Goal: Book appointment/travel/reservation

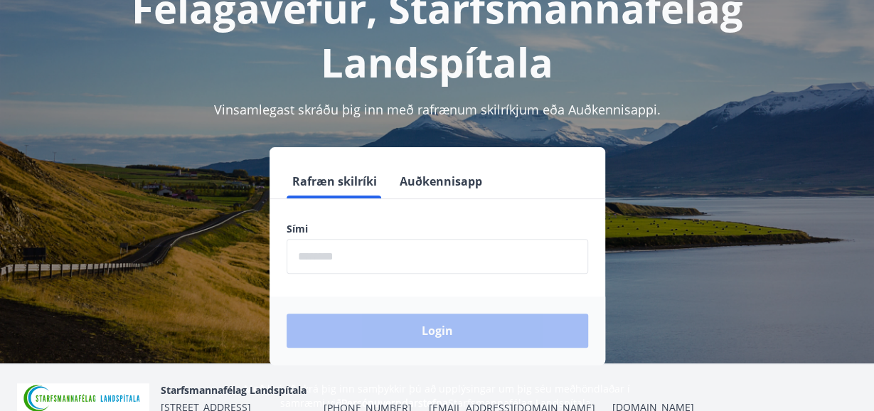
scroll to position [114, 0]
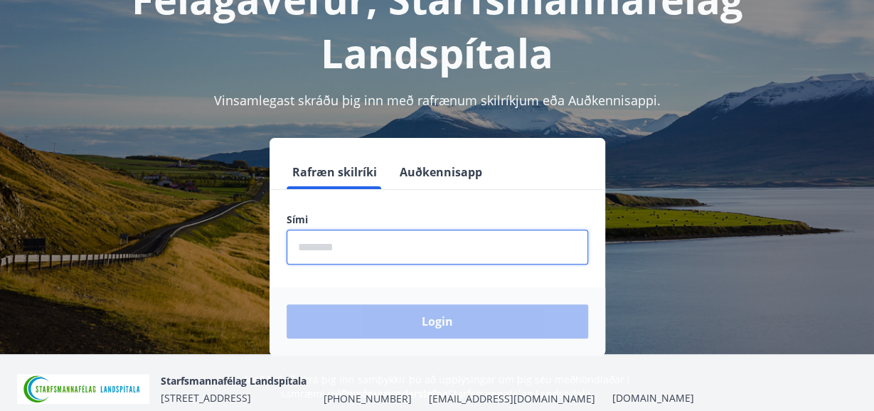
click at [385, 245] on input "phone" at bounding box center [438, 247] width 302 height 35
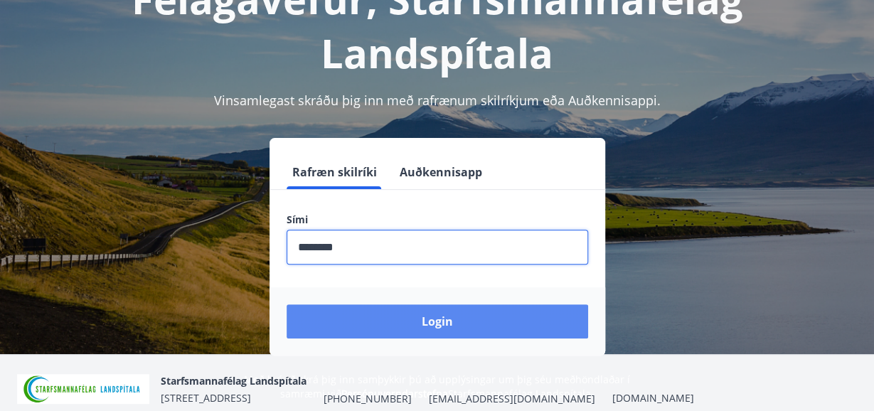
type input "********"
click at [421, 316] on button "Login" at bounding box center [438, 321] width 302 height 34
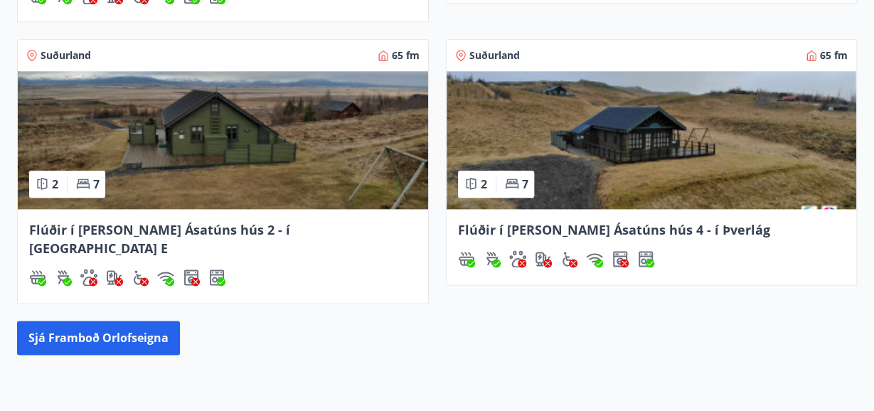
scroll to position [749, 0]
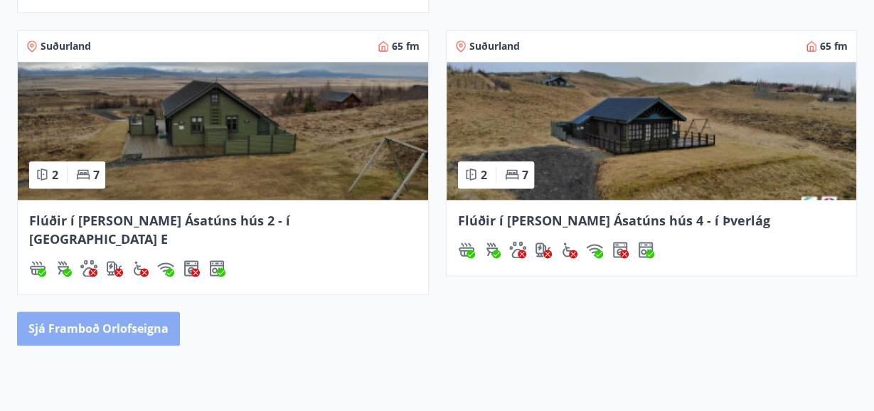
click at [105, 312] on button "Sjá framboð orlofseigna" at bounding box center [98, 329] width 163 height 34
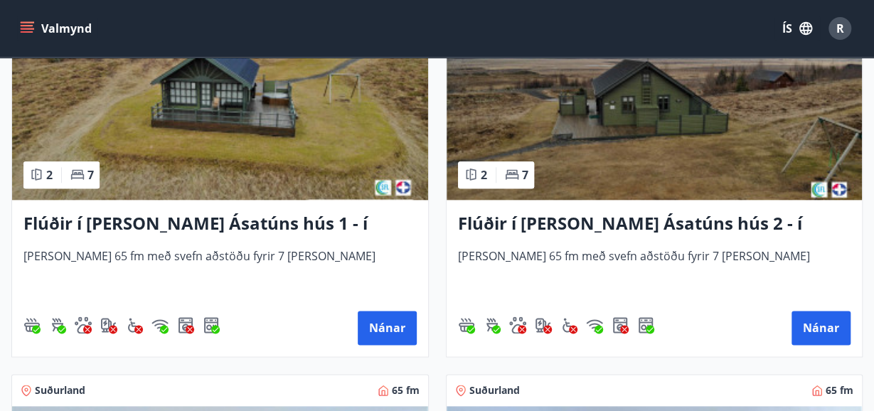
scroll to position [720, 0]
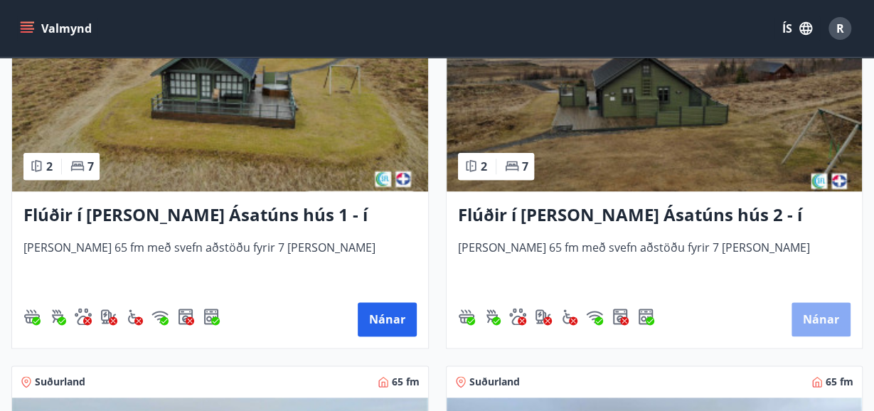
click at [824, 323] on button "Nánar" at bounding box center [821, 319] width 59 height 34
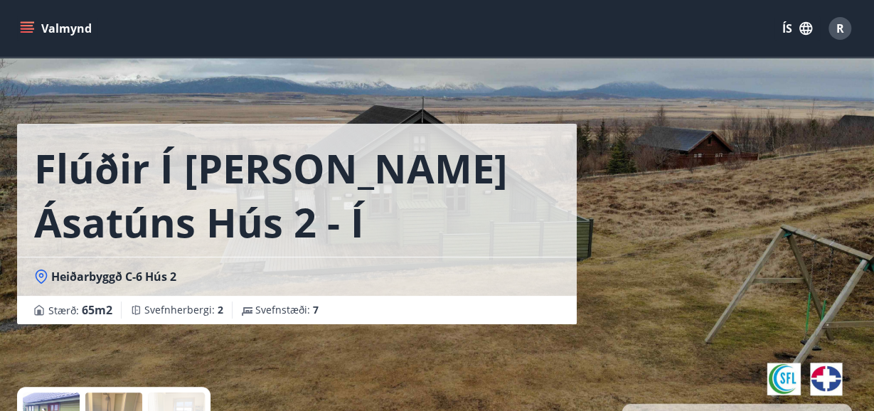
click at [30, 27] on icon "menu" at bounding box center [27, 28] width 14 height 14
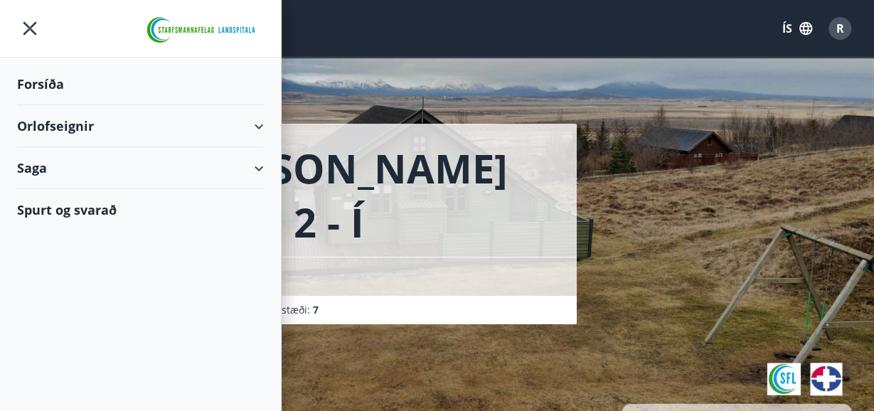
click at [95, 127] on div "Orlofseignir" at bounding box center [140, 126] width 247 height 42
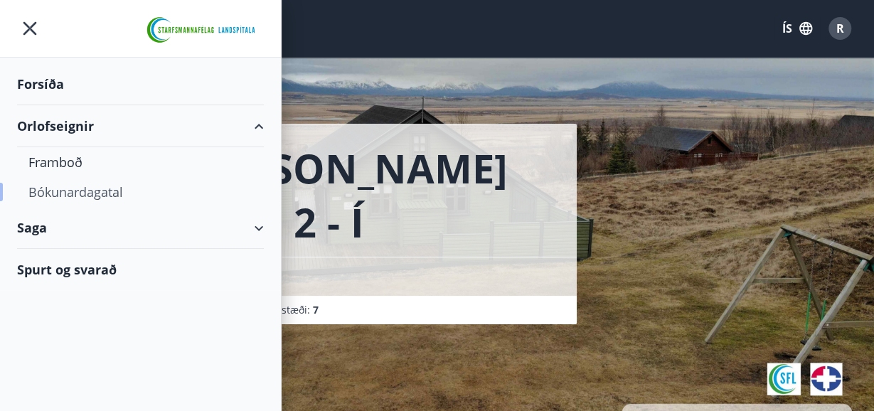
click at [84, 193] on div "Bókunardagatal" at bounding box center [140, 192] width 224 height 30
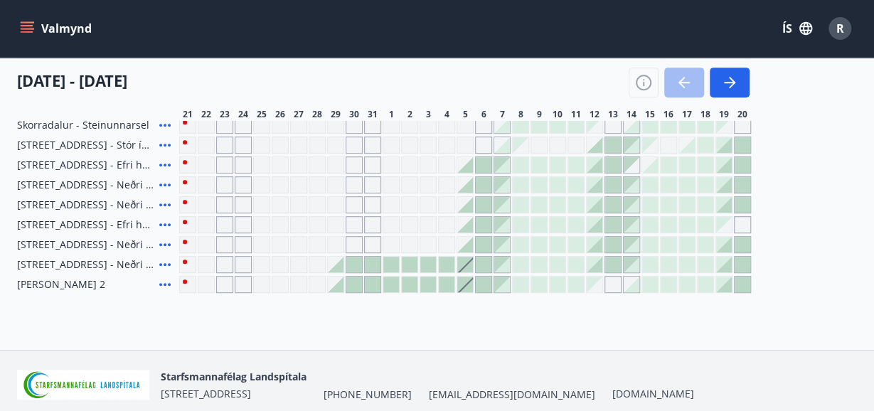
scroll to position [292, 0]
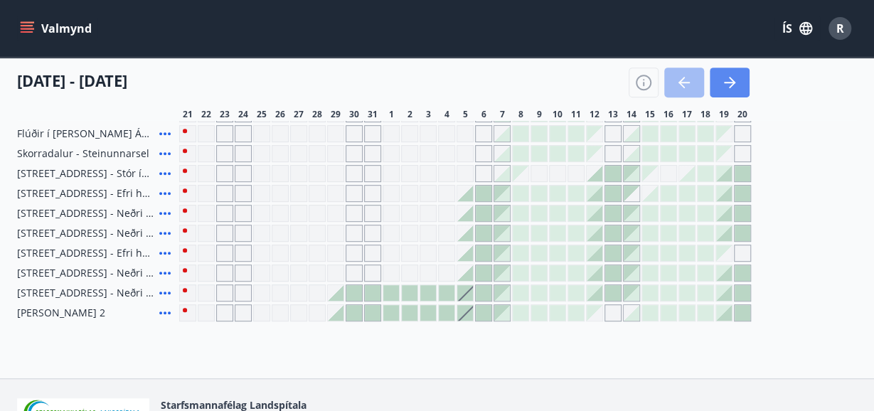
click at [735, 77] on icon "button" at bounding box center [729, 82] width 17 height 17
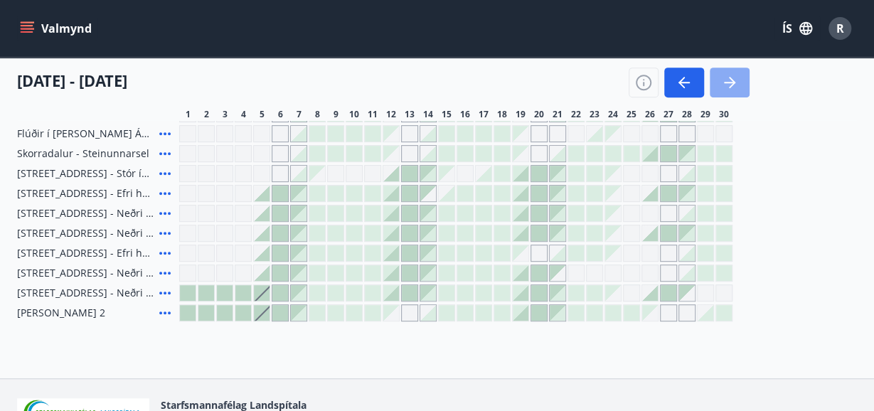
click at [735, 77] on icon "button" at bounding box center [729, 82] width 17 height 17
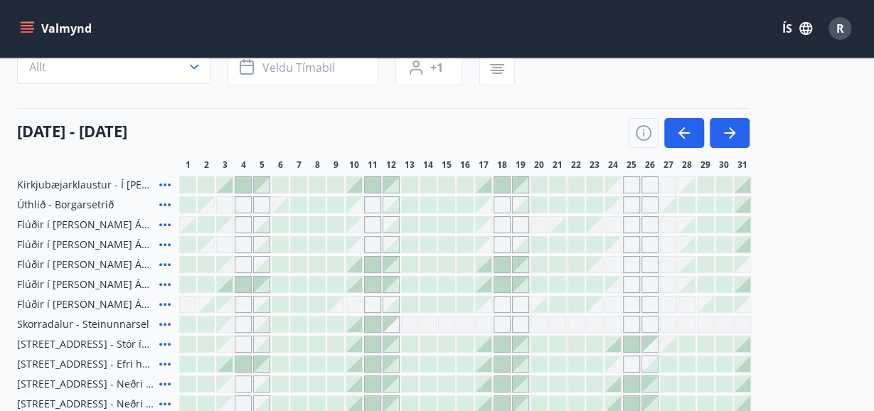
scroll to position [0, 0]
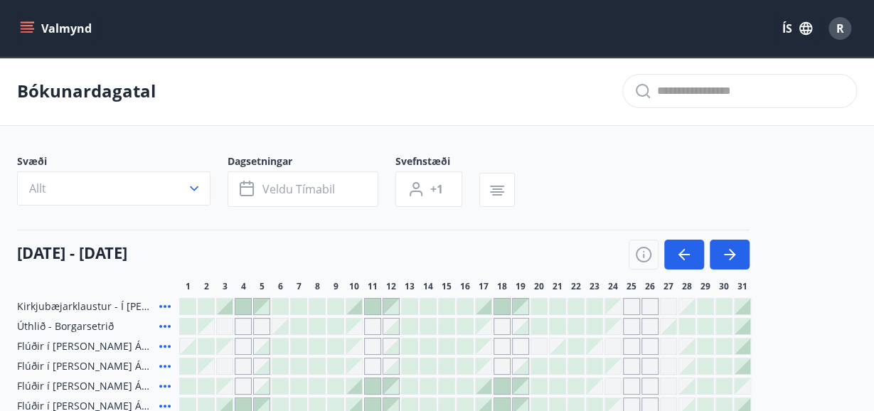
click at [837, 34] on span "R" at bounding box center [840, 29] width 8 height 16
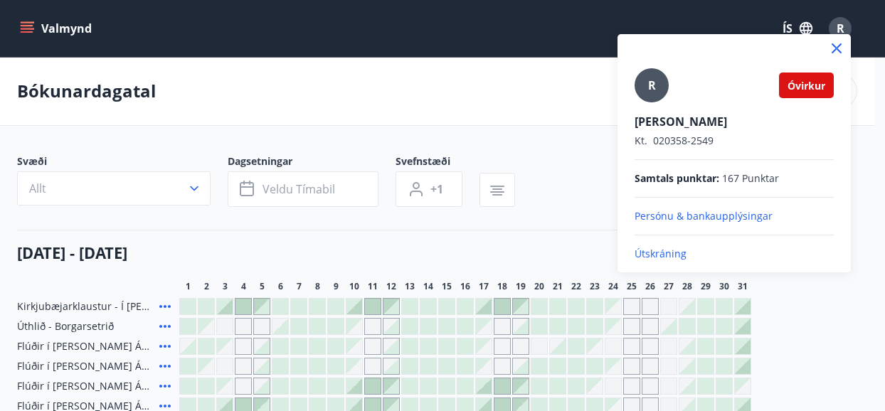
click at [822, 319] on div at bounding box center [442, 205] width 885 height 411
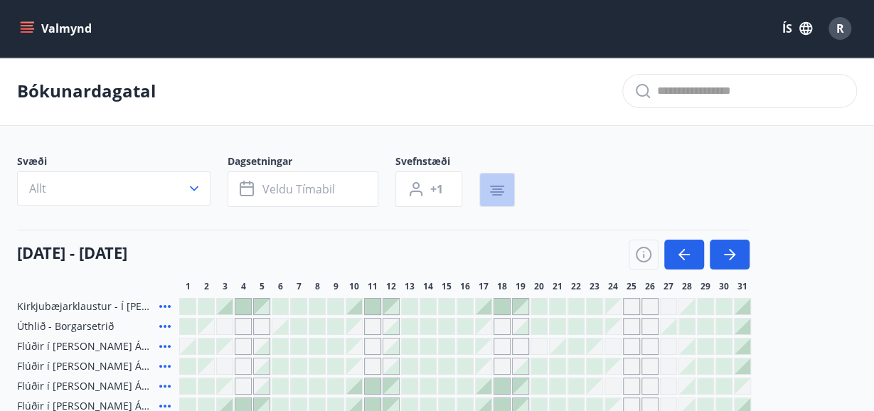
click at [499, 189] on icon "button" at bounding box center [497, 190] width 17 height 17
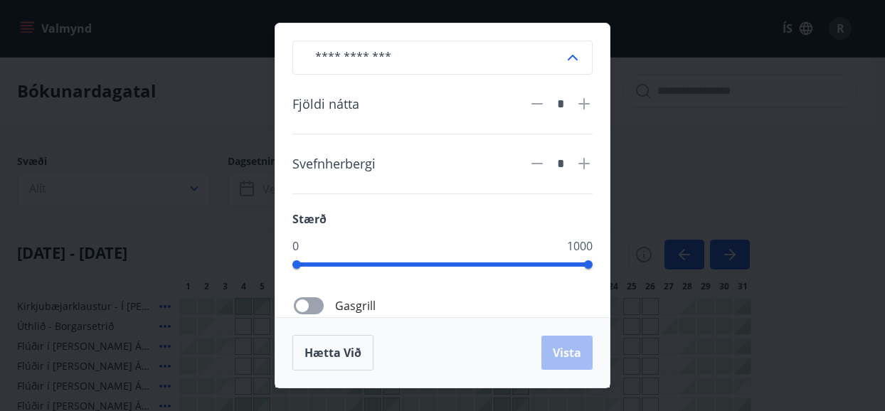
click at [690, 129] on div "​ Fjöldi nátta * Svefnherbergi * Stærð 0 1000 Gasgrill Þráðlaust net Uppþvottav…" at bounding box center [442, 205] width 885 height 411
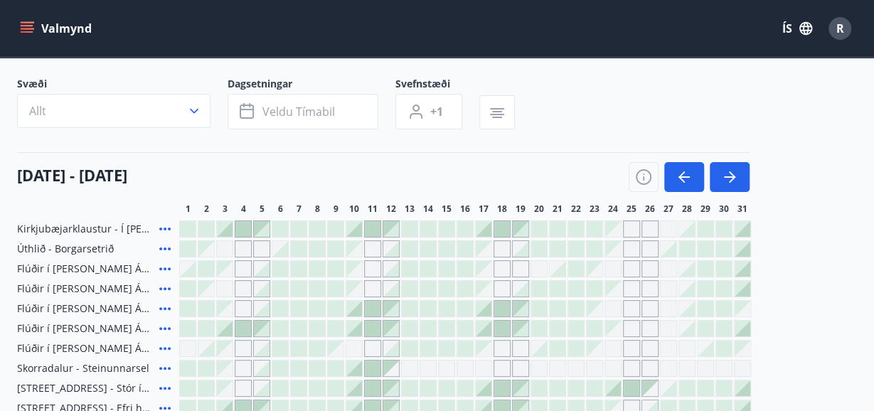
scroll to position [85, 0]
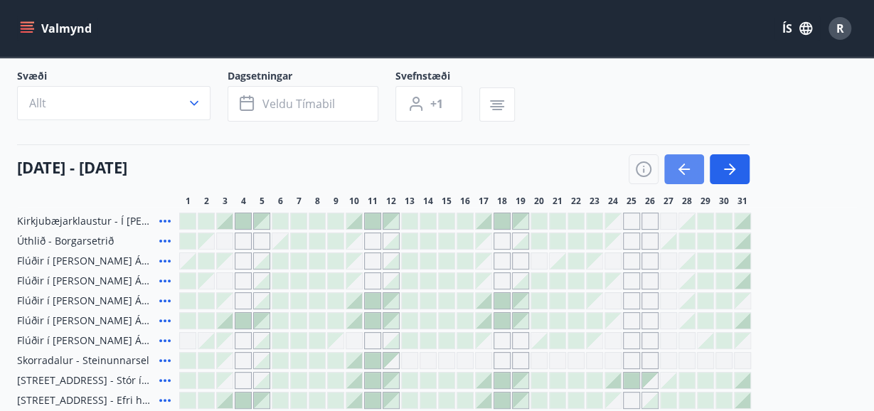
click at [688, 170] on icon "button" at bounding box center [684, 169] width 17 height 17
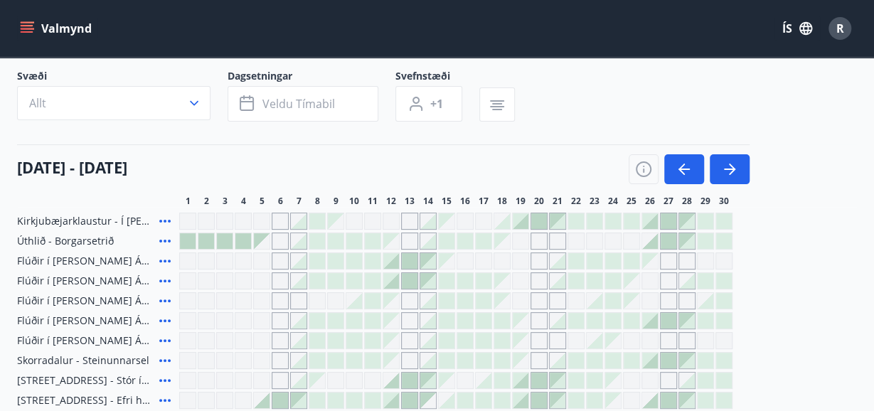
click at [521, 278] on div "Gráir dagar eru ekki bókanlegir" at bounding box center [520, 280] width 17 height 17
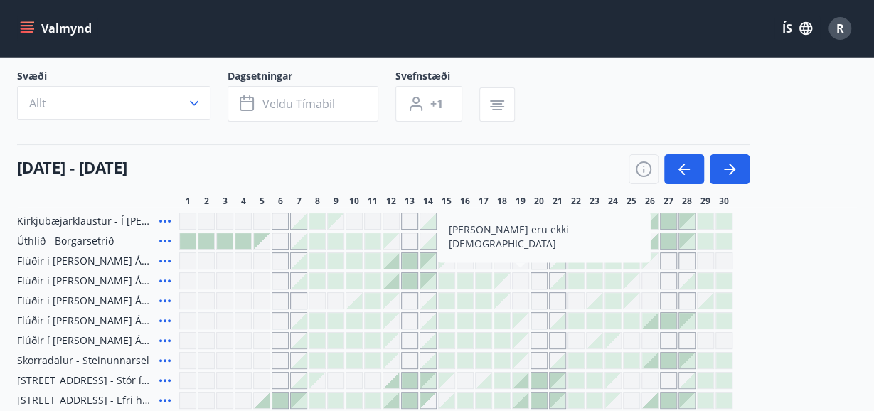
click at [538, 279] on div "Gráir dagar eru ekki bókanlegir" at bounding box center [539, 280] width 17 height 17
click at [580, 279] on div at bounding box center [576, 281] width 16 height 16
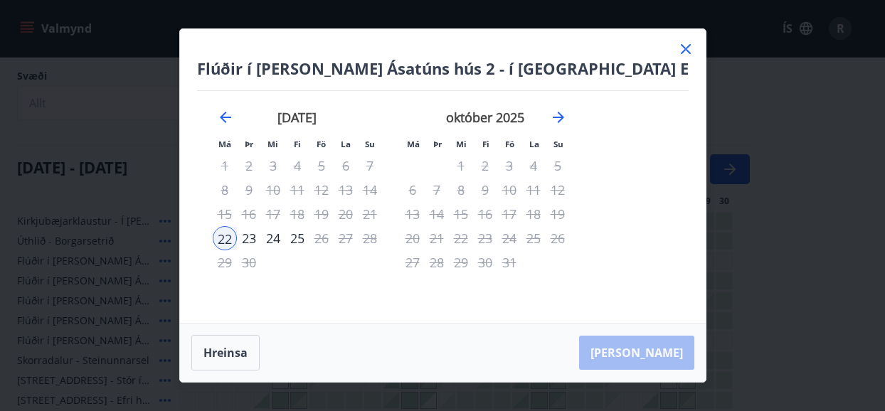
click at [677, 44] on icon at bounding box center [685, 49] width 17 height 17
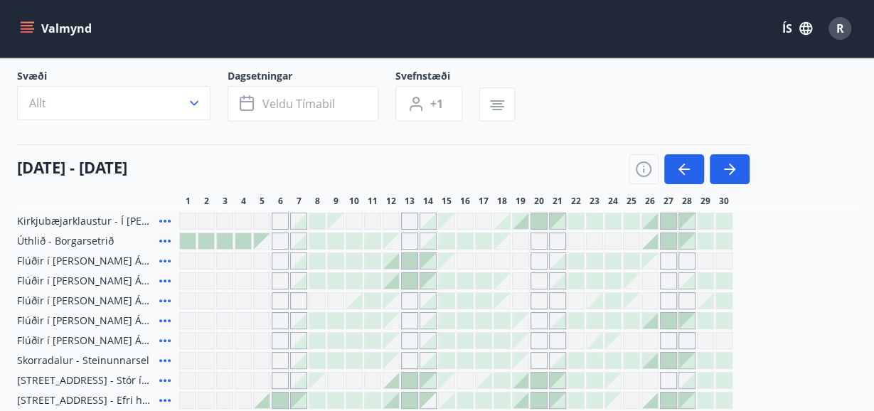
click at [213, 300] on div "Gráir dagar eru ekki bókanlegir" at bounding box center [206, 300] width 17 height 17
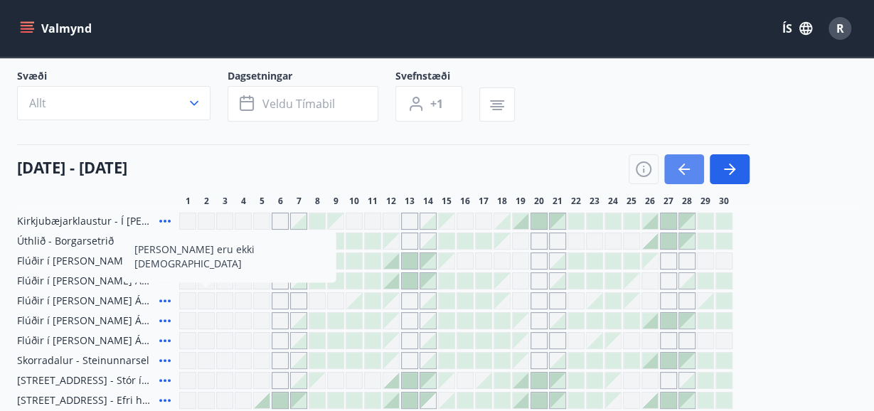
click at [682, 169] on icon "button" at bounding box center [683, 169] width 11 height 1
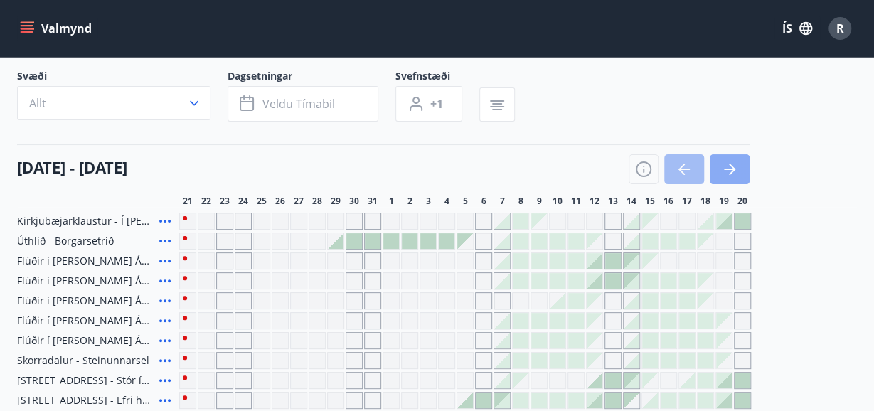
click at [735, 165] on icon "button" at bounding box center [729, 169] width 17 height 17
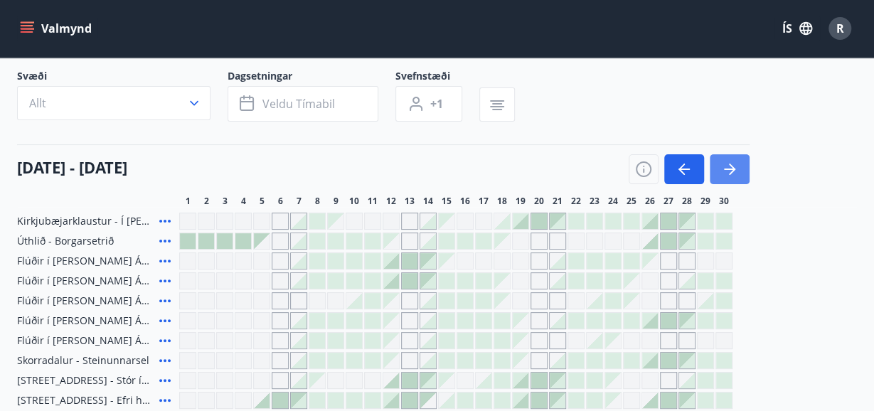
click at [735, 165] on icon "button" at bounding box center [729, 169] width 17 height 17
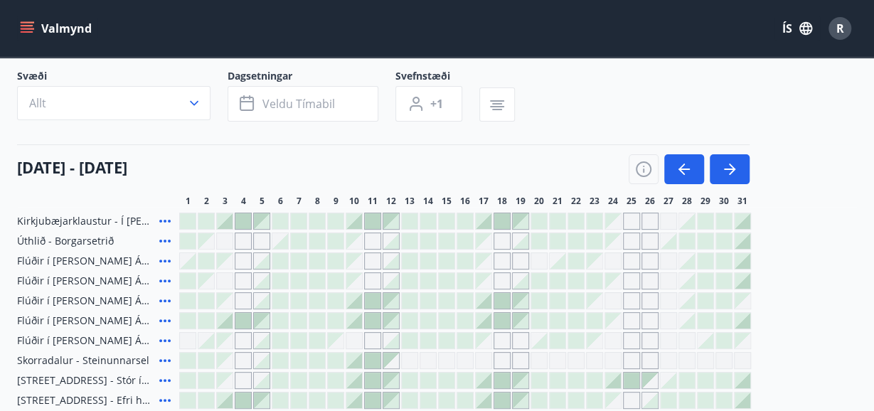
click at [228, 280] on div "Gráir dagar eru ekki bókanlegir" at bounding box center [224, 280] width 17 height 17
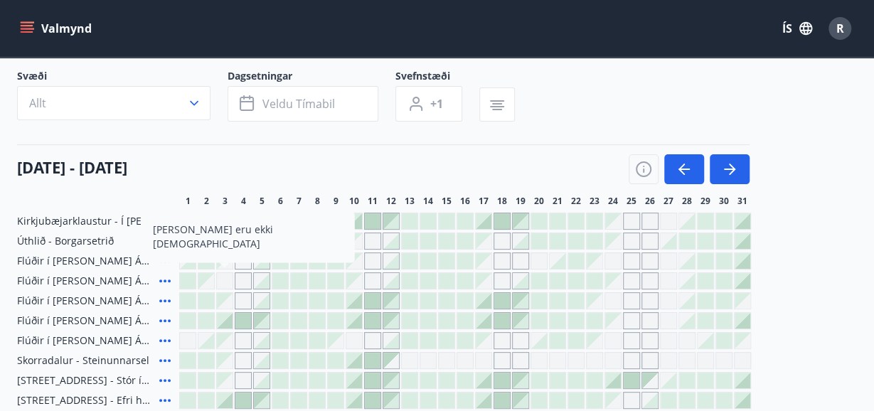
click at [282, 281] on div at bounding box center [280, 281] width 16 height 16
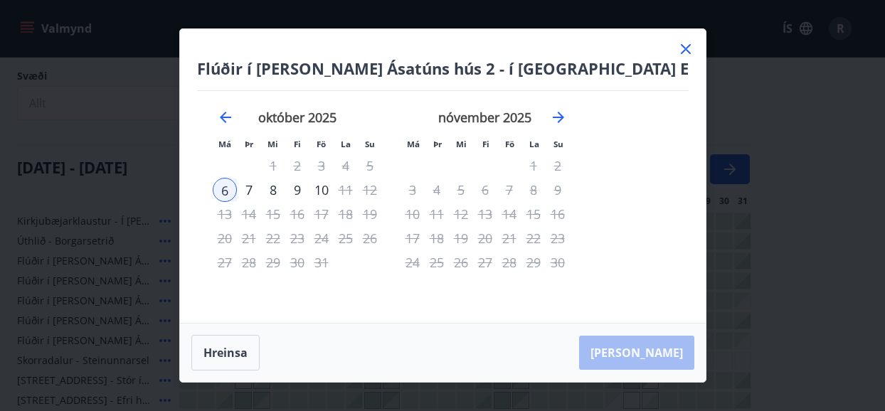
click at [677, 43] on icon at bounding box center [685, 49] width 17 height 17
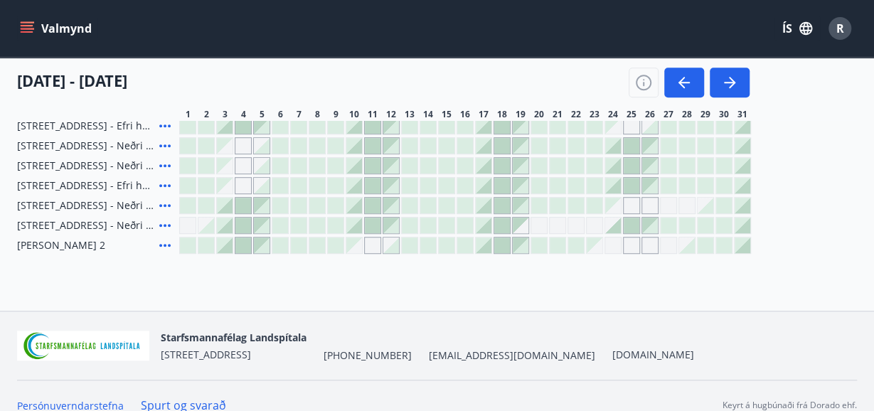
scroll to position [378, 0]
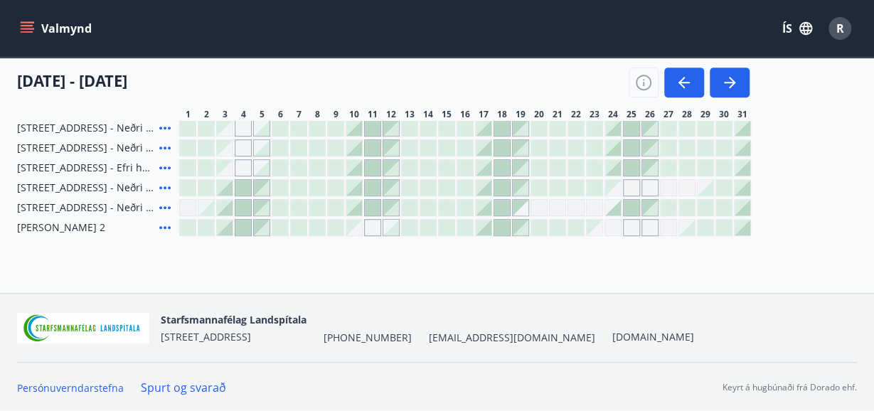
click at [202, 380] on link "Spurt og svarað" at bounding box center [183, 388] width 85 height 16
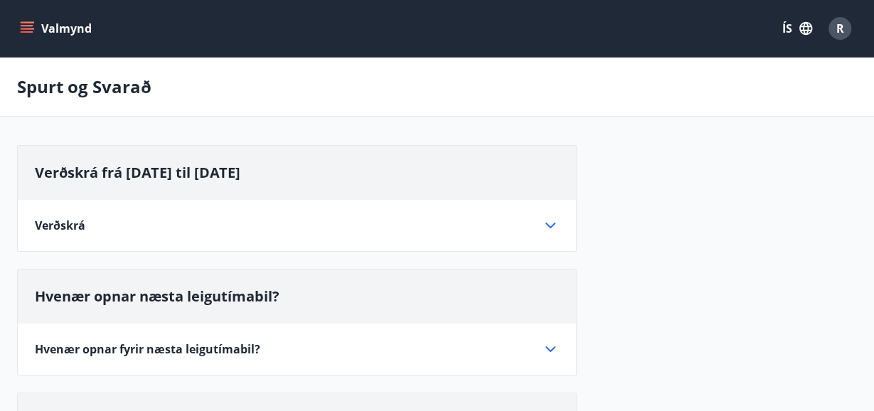
click at [550, 347] on icon at bounding box center [550, 349] width 17 height 17
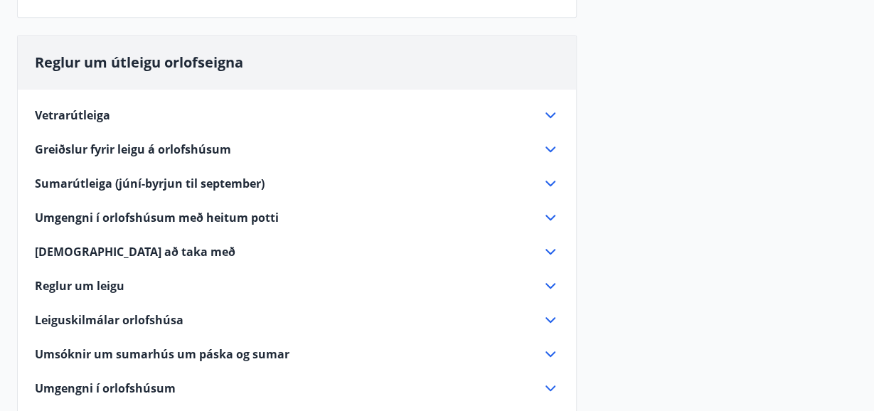
scroll to position [408, 0]
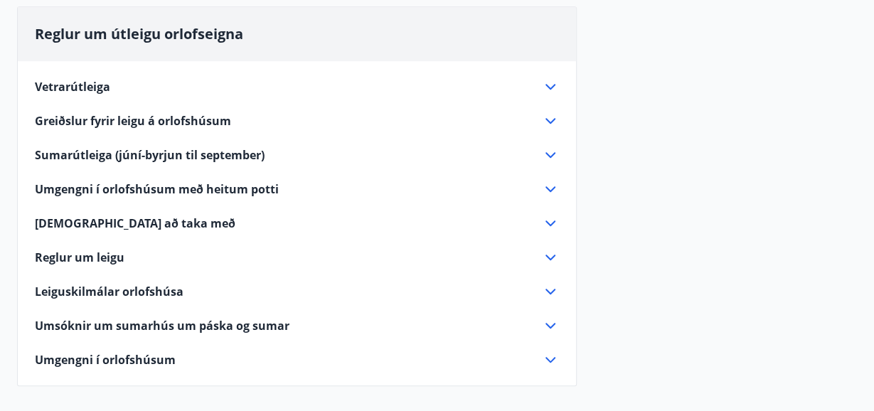
click at [553, 289] on icon at bounding box center [550, 292] width 10 height 6
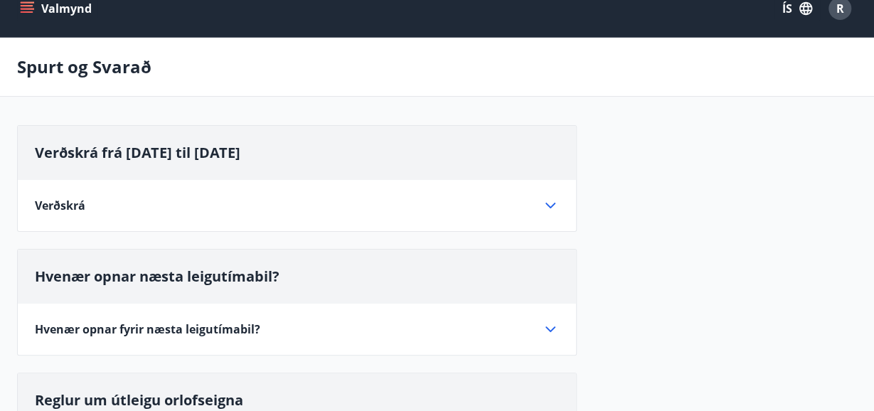
scroll to position [0, 0]
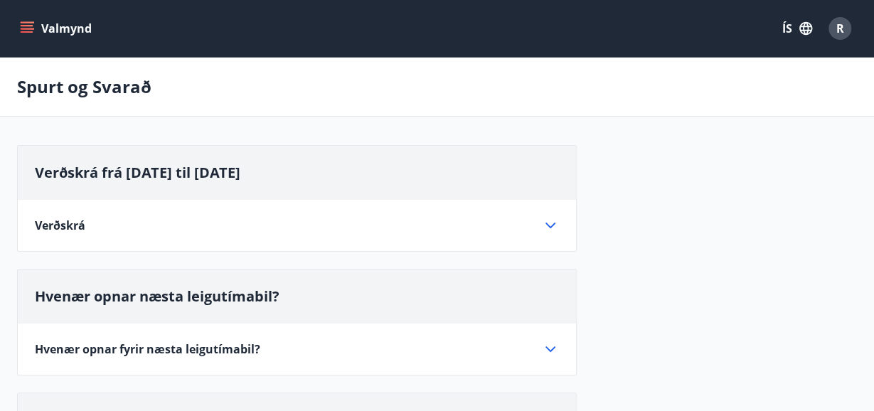
click at [23, 27] on icon "menu" at bounding box center [27, 28] width 14 height 14
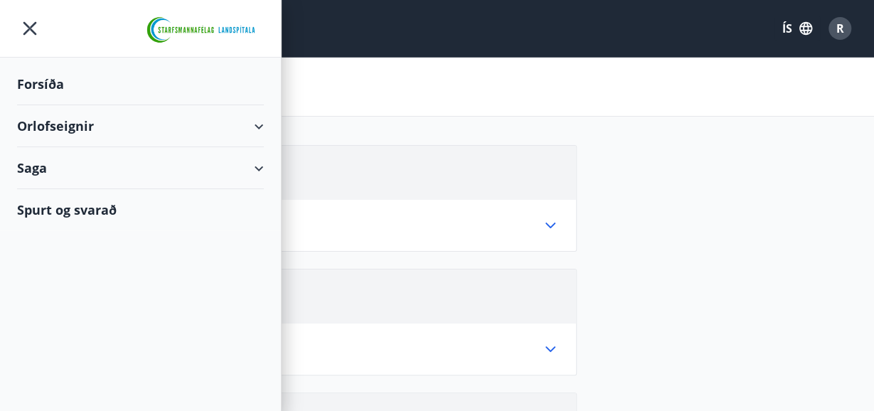
click at [41, 129] on div "Orlofseignir" at bounding box center [140, 126] width 247 height 42
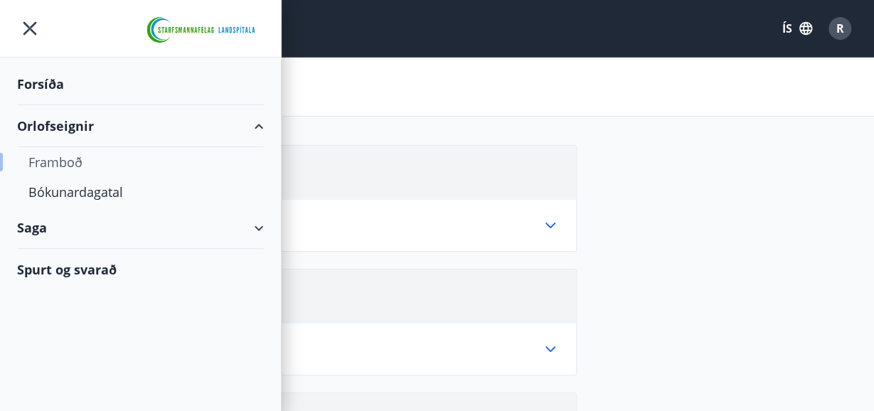
click at [67, 160] on div "Framboð" at bounding box center [140, 162] width 224 height 30
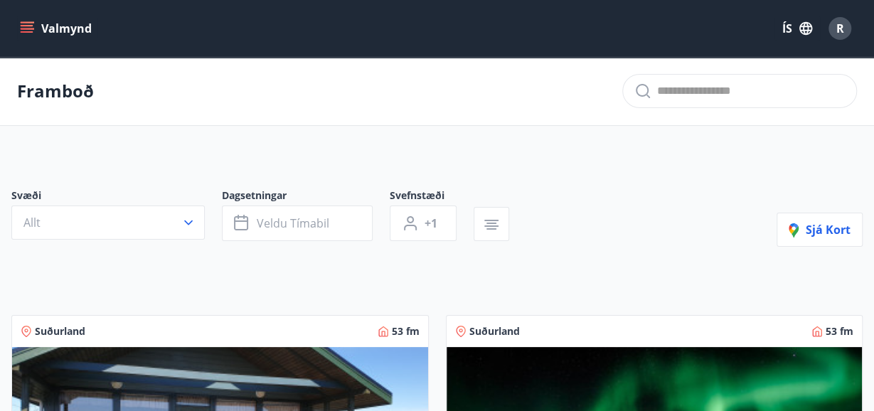
click at [27, 27] on icon "menu" at bounding box center [27, 28] width 14 height 14
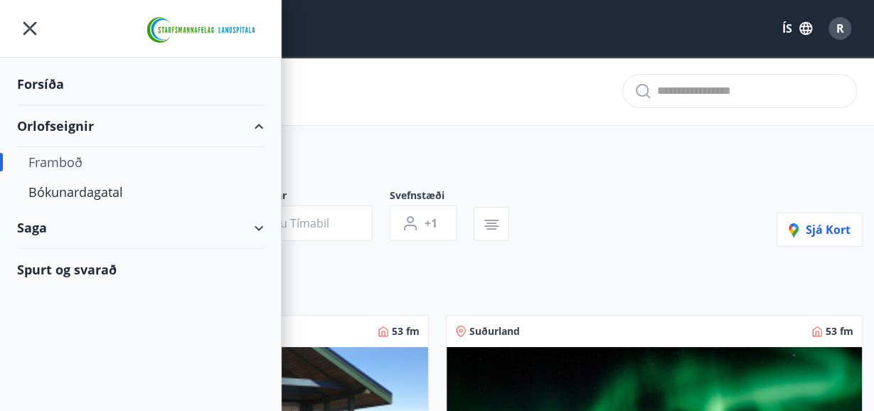
click at [72, 160] on div "Framboð" at bounding box center [140, 162] width 224 height 30
click at [77, 193] on div "Bókunardagatal" at bounding box center [140, 192] width 224 height 30
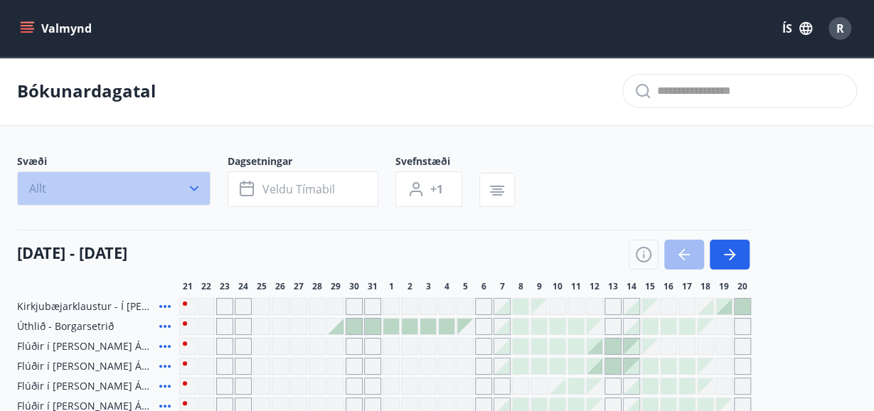
click at [195, 188] on icon "button" at bounding box center [194, 188] width 14 height 14
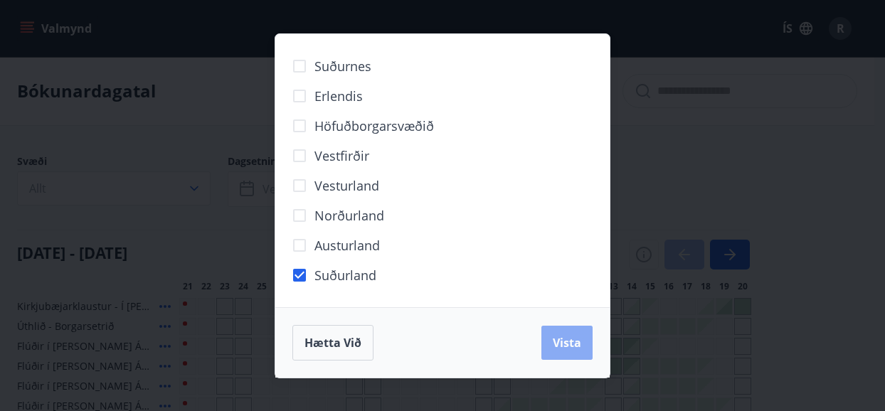
click at [573, 346] on span "Vista" at bounding box center [567, 343] width 28 height 16
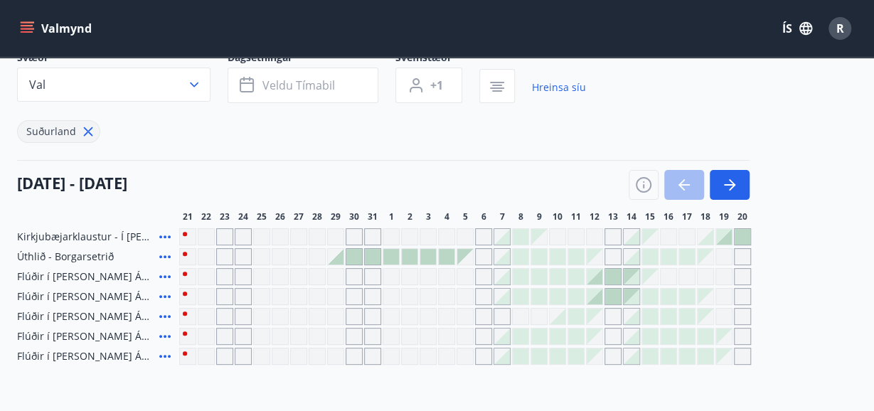
scroll to position [114, 0]
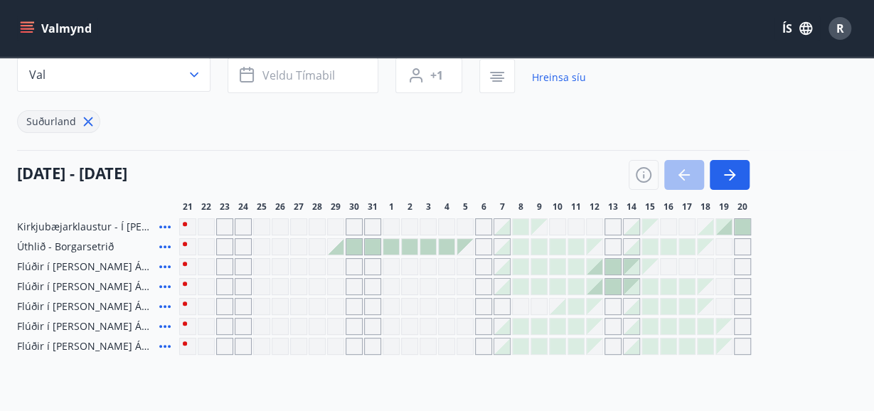
click at [651, 287] on div at bounding box center [650, 287] width 16 height 16
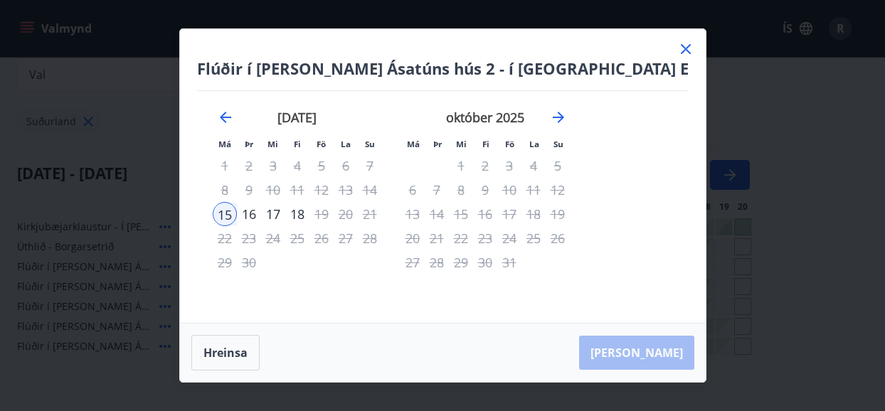
click at [677, 46] on icon at bounding box center [685, 49] width 17 height 17
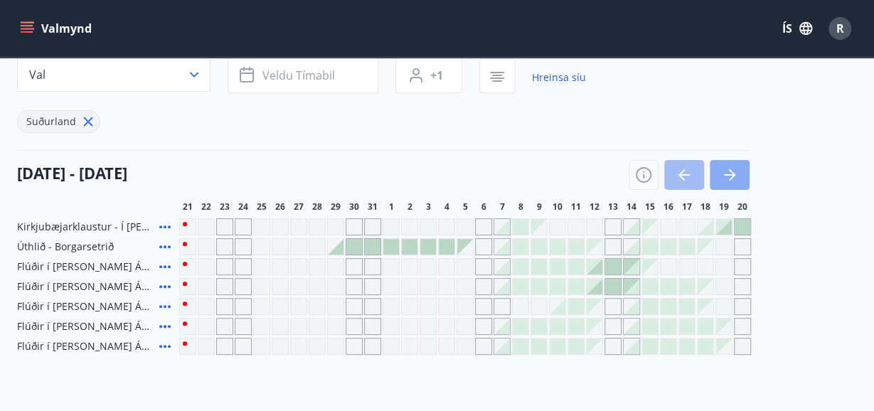
click at [730, 173] on icon "button" at bounding box center [729, 174] width 17 height 17
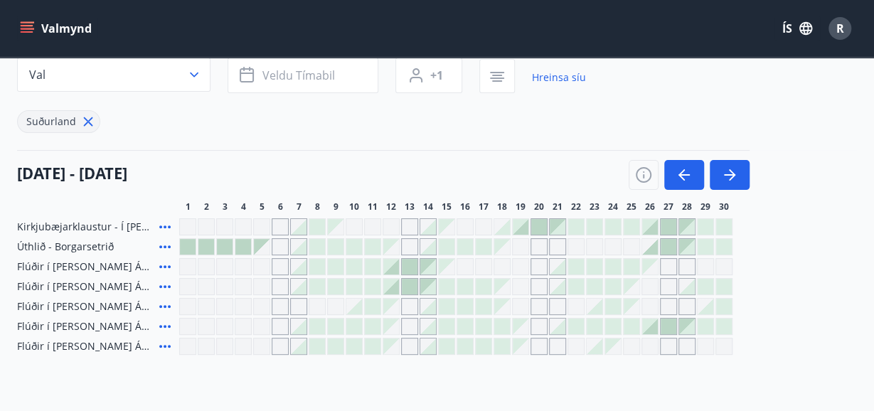
click at [428, 282] on div at bounding box center [428, 287] width 16 height 16
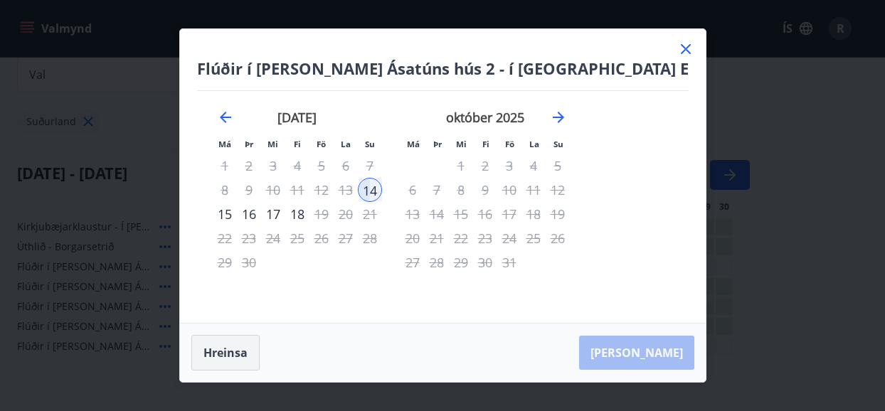
click at [260, 353] on button "Hreinsa" at bounding box center [225, 353] width 68 height 36
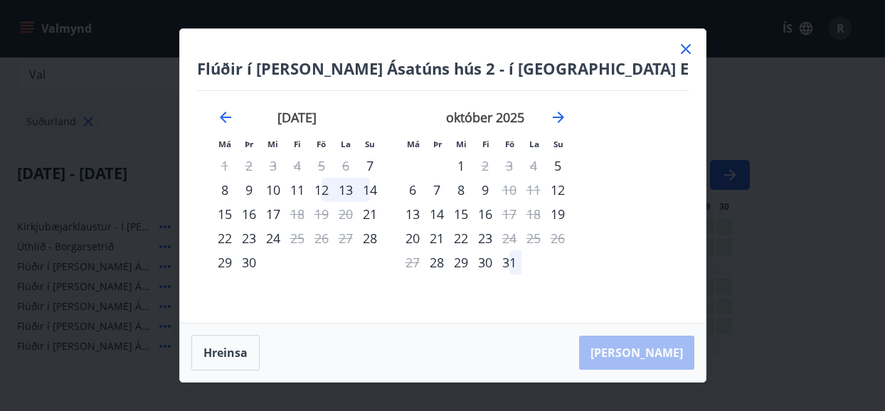
click at [261, 166] on div "2" at bounding box center [249, 166] width 24 height 24
click at [358, 191] on div "13" at bounding box center [346, 190] width 24 height 24
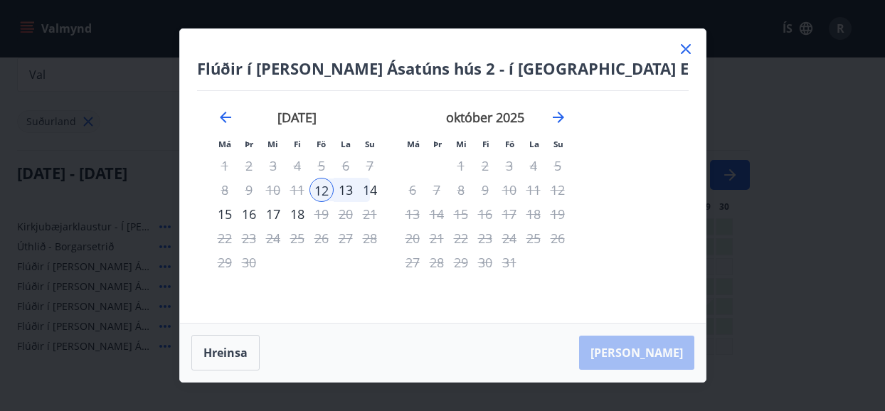
click at [382, 164] on div "7" at bounding box center [370, 166] width 24 height 24
click at [681, 50] on icon at bounding box center [686, 49] width 10 height 10
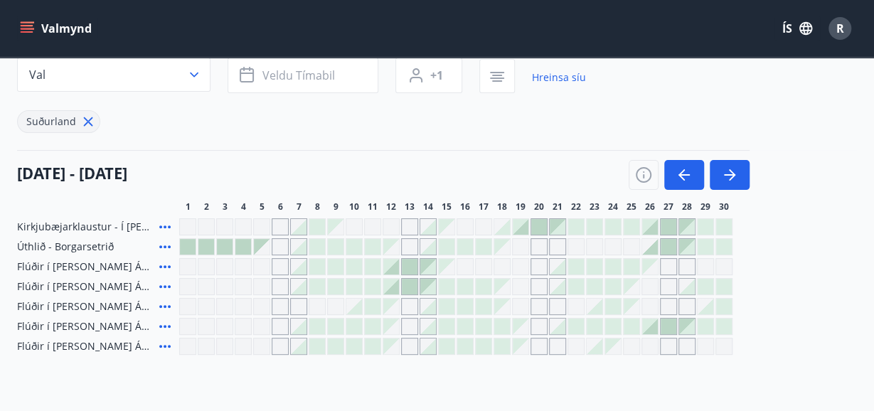
click at [189, 285] on div "Gráir dagar eru ekki bókanlegir" at bounding box center [187, 286] width 17 height 17
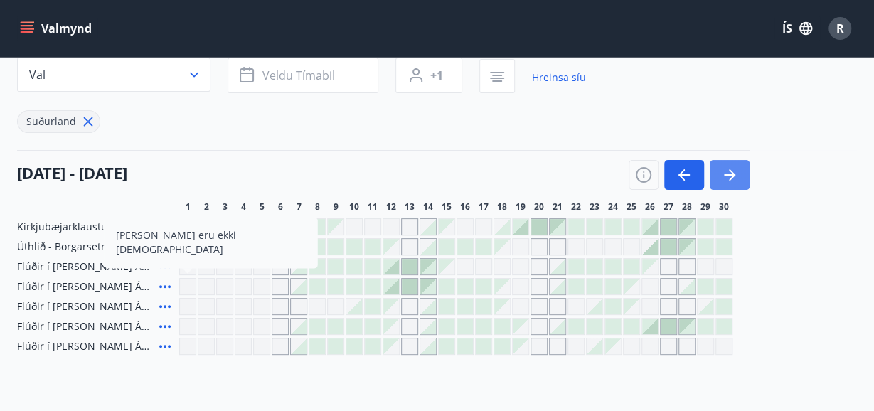
click at [733, 167] on icon "button" at bounding box center [729, 174] width 17 height 17
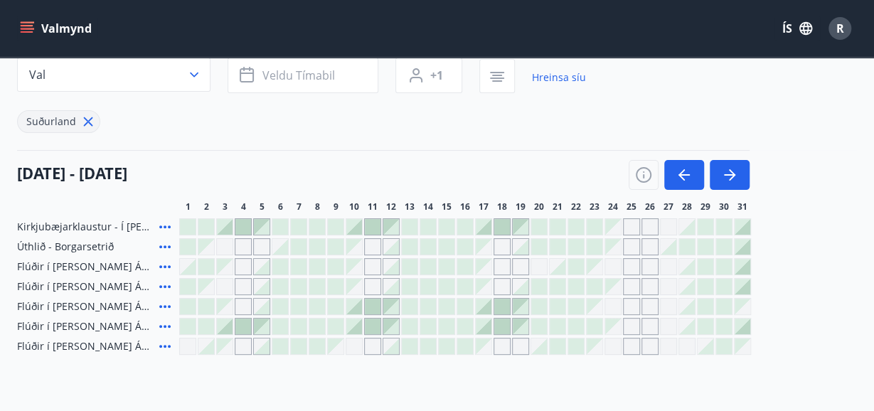
click at [223, 285] on div "Gráir dagar eru ekki bókanlegir" at bounding box center [224, 286] width 17 height 17
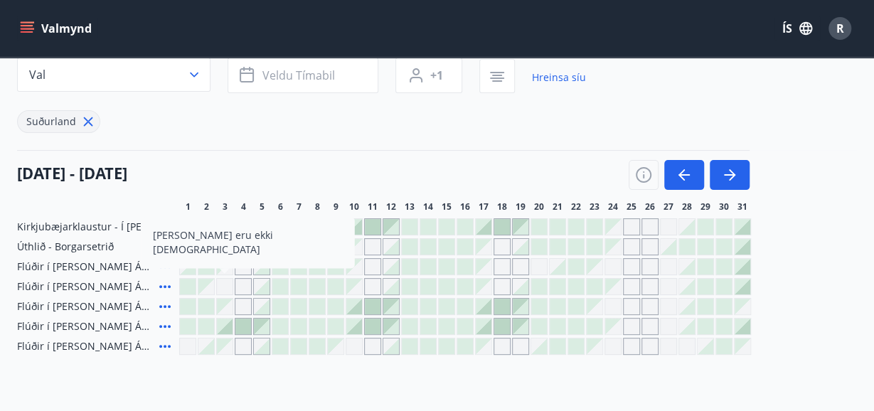
click at [247, 287] on div "Gráir dagar eru ekki bókanlegir" at bounding box center [243, 286] width 17 height 17
click at [281, 284] on div at bounding box center [280, 287] width 16 height 16
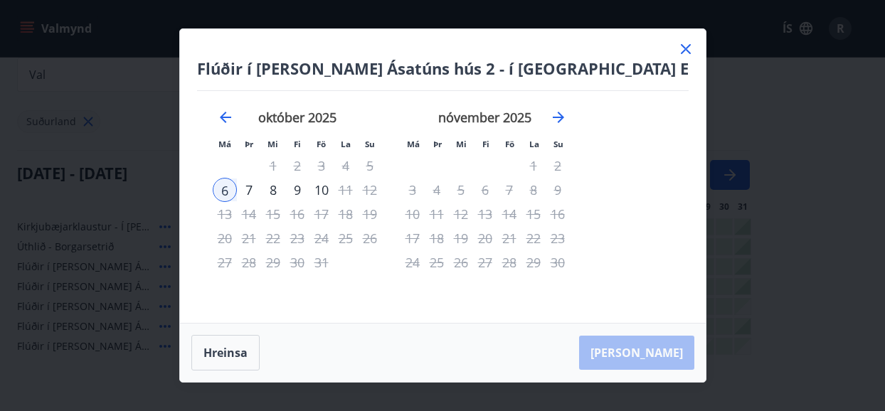
click at [677, 46] on icon at bounding box center [685, 49] width 17 height 17
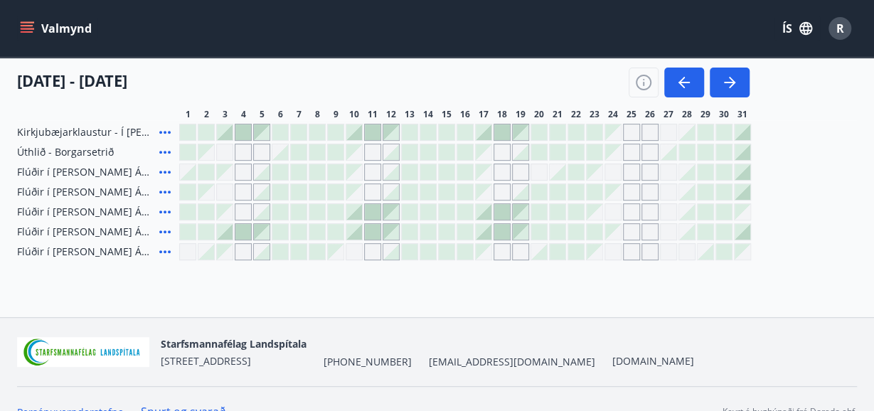
scroll to position [233, 0]
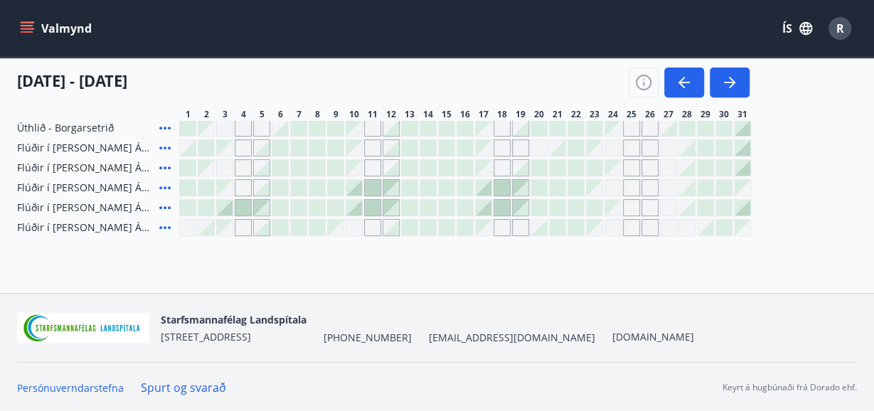
click at [630, 167] on div "Gráir dagar eru ekki bókanlegir" at bounding box center [631, 167] width 17 height 17
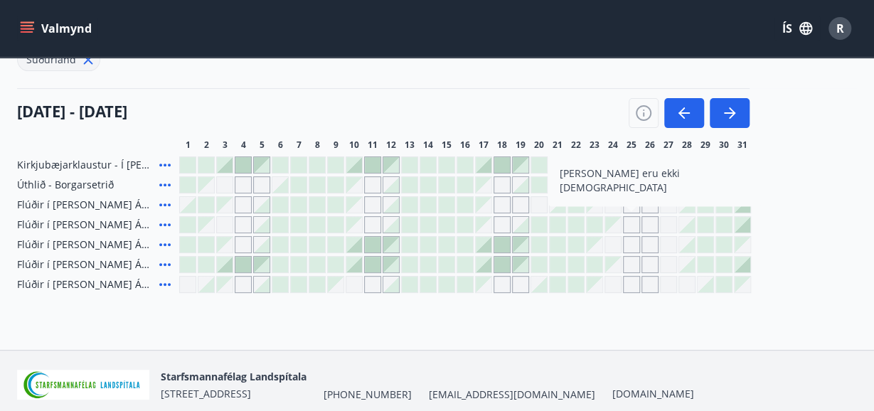
scroll to position [147, 0]
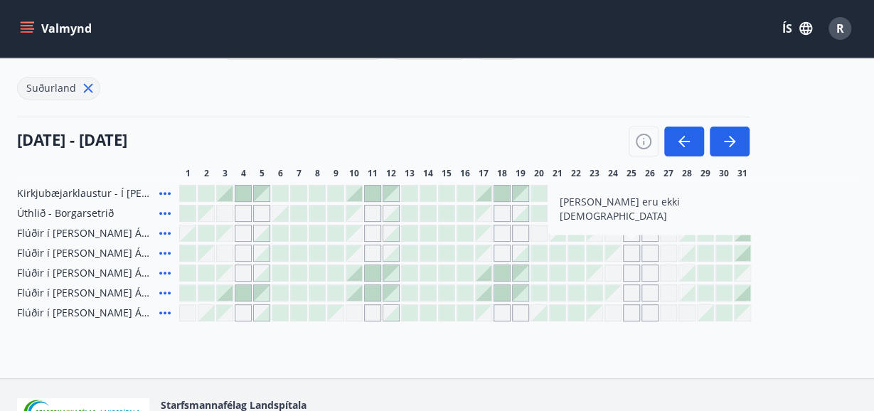
click at [614, 275] on div "Gráir dagar eru ekki bókanlegir" at bounding box center [613, 273] width 17 height 17
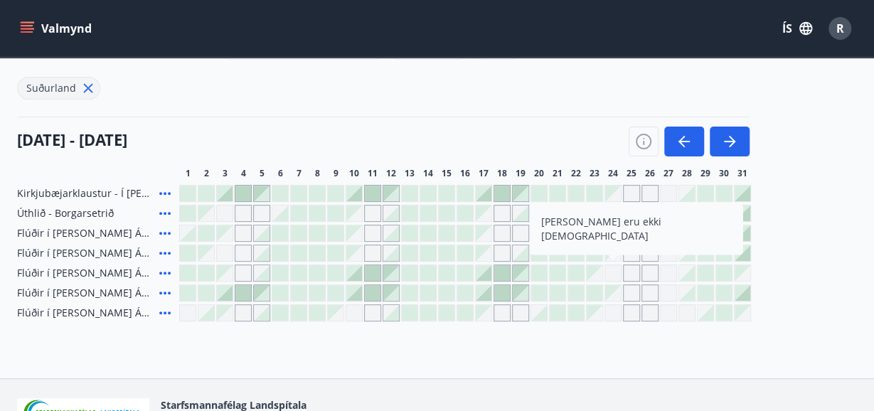
click at [667, 314] on div "Gráir dagar eru ekki bókanlegir" at bounding box center [668, 312] width 17 height 17
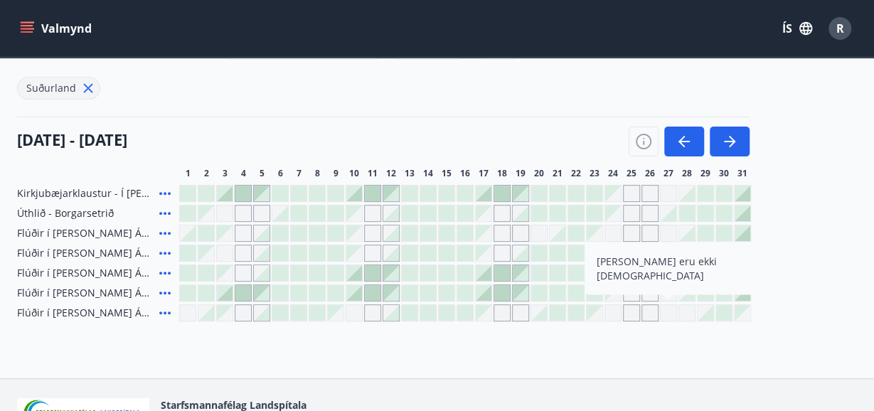
click at [406, 252] on div at bounding box center [410, 253] width 16 height 16
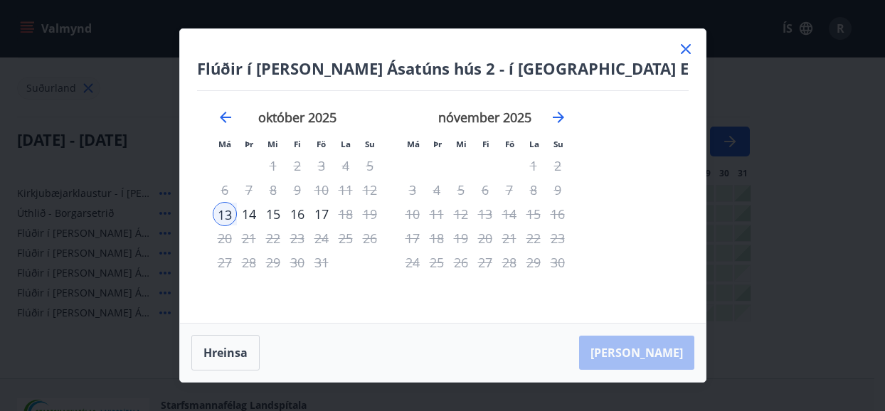
click at [677, 45] on icon at bounding box center [685, 49] width 17 height 17
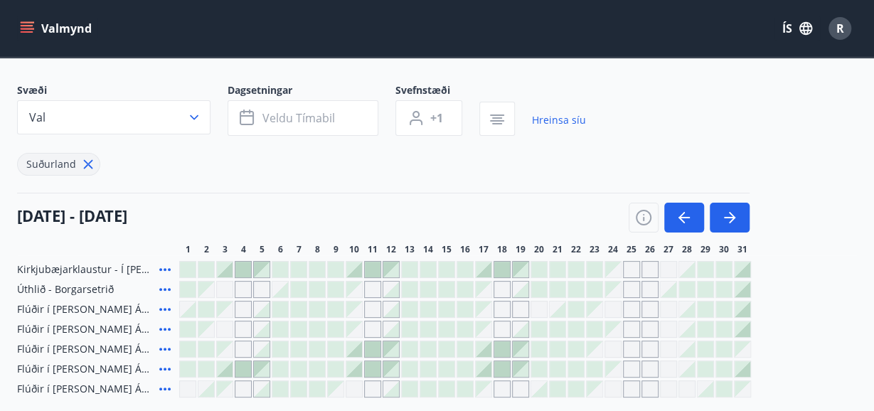
scroll to position [62, 0]
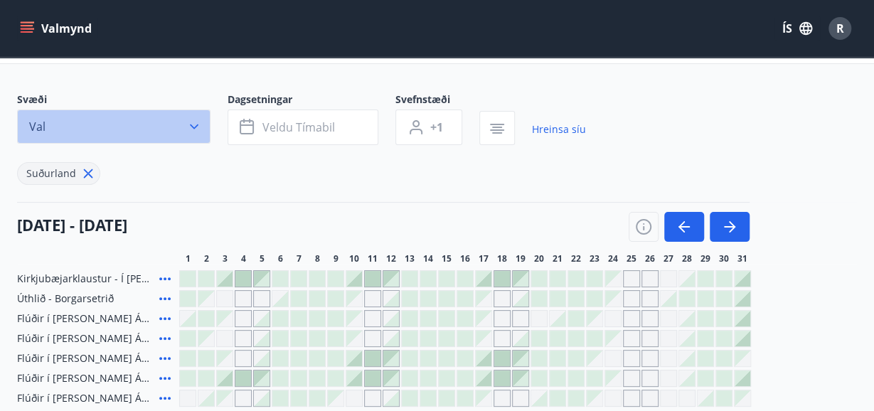
click at [195, 124] on icon "button" at bounding box center [194, 126] width 14 height 14
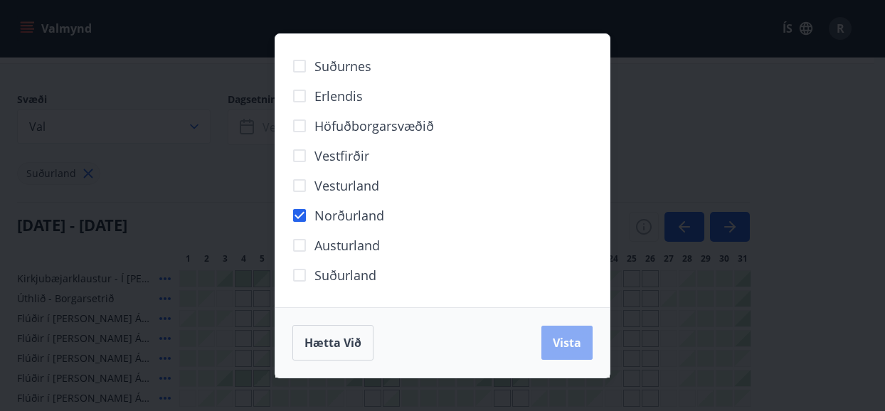
click at [563, 339] on span "Vista" at bounding box center [567, 343] width 28 height 16
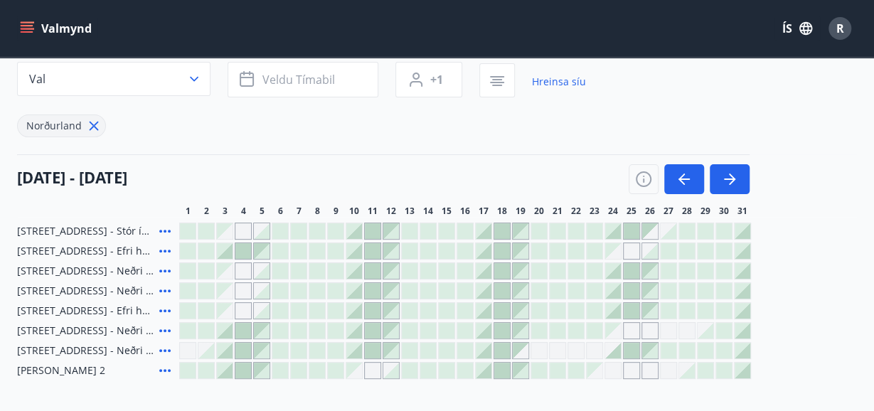
scroll to position [119, 0]
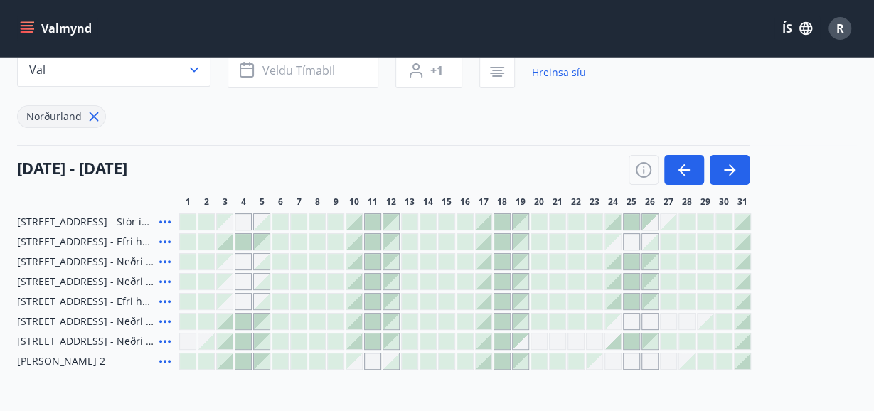
click at [246, 301] on div "Gráir dagar eru ekki bókanlegir" at bounding box center [243, 301] width 17 height 17
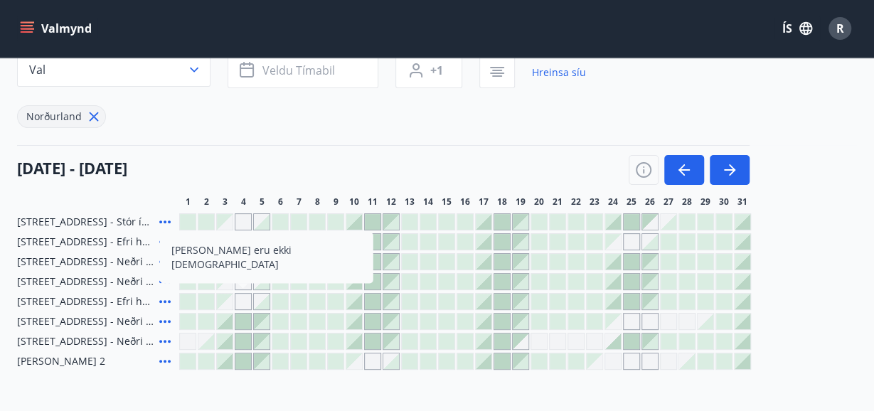
click at [279, 302] on div at bounding box center [280, 302] width 16 height 16
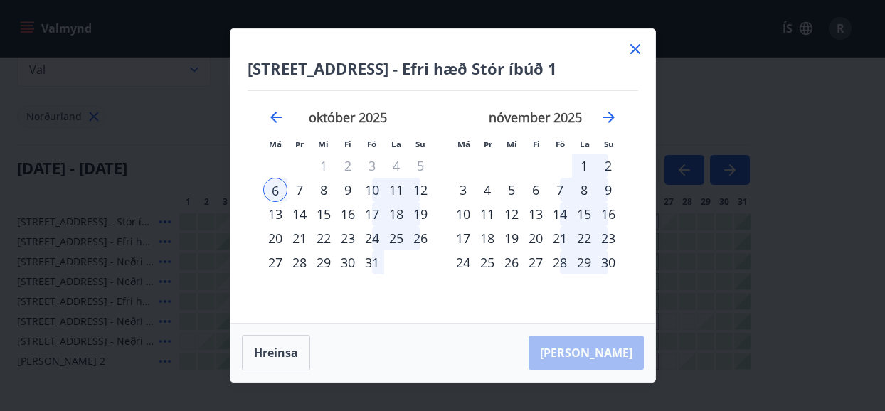
click at [373, 191] on div "10" at bounding box center [372, 190] width 24 height 24
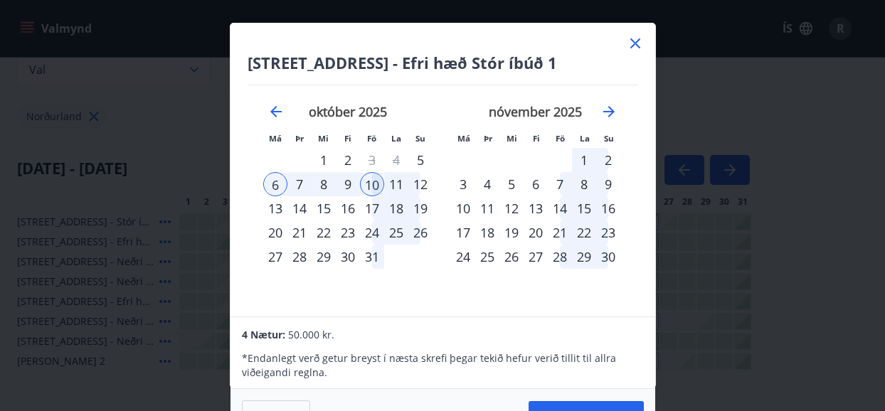
click at [373, 191] on div "10" at bounding box center [372, 184] width 24 height 24
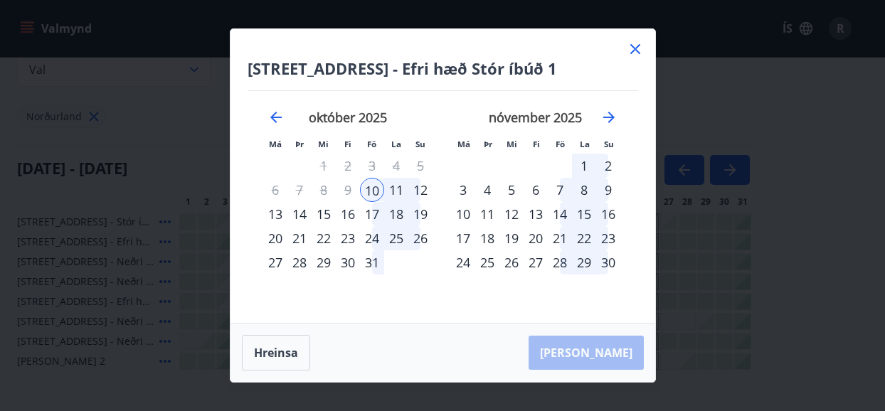
click at [376, 214] on div "17" at bounding box center [372, 214] width 24 height 24
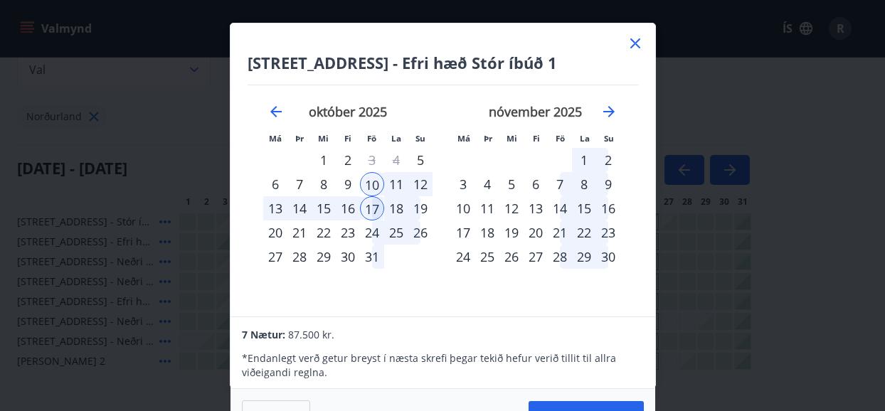
click at [586, 155] on div "1" at bounding box center [584, 160] width 24 height 24
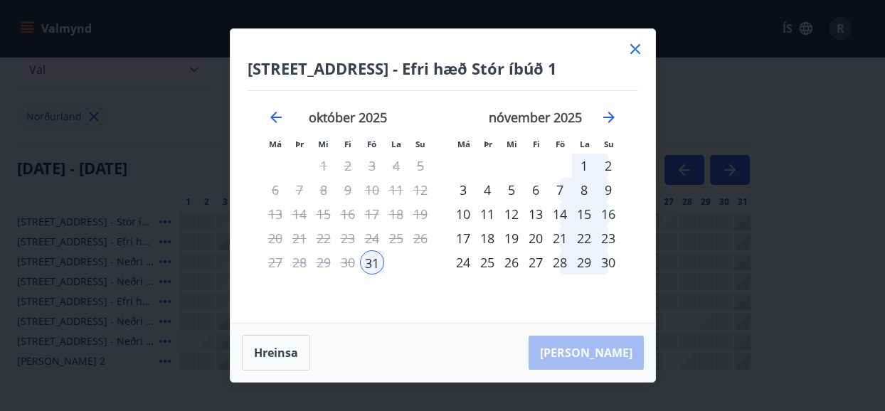
click at [608, 163] on div "2" at bounding box center [608, 166] width 24 height 24
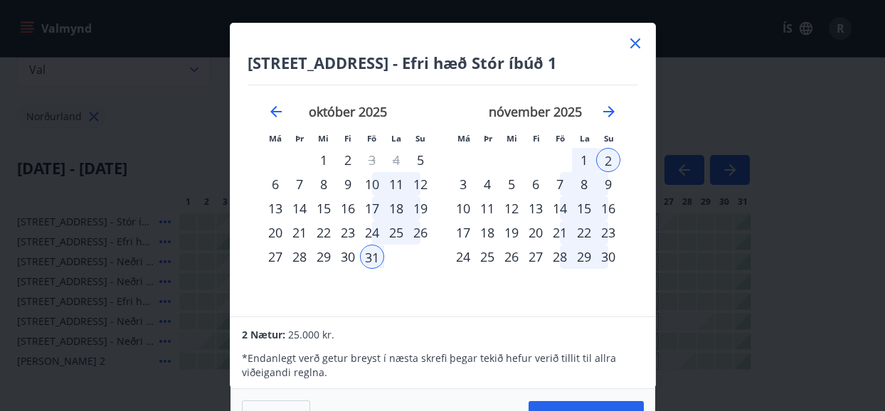
click at [464, 183] on div "3" at bounding box center [463, 184] width 24 height 24
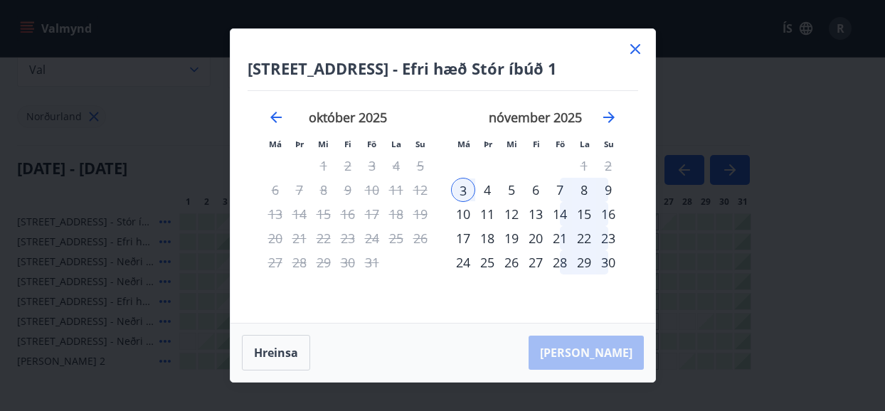
click at [492, 191] on div "4" at bounding box center [487, 190] width 24 height 24
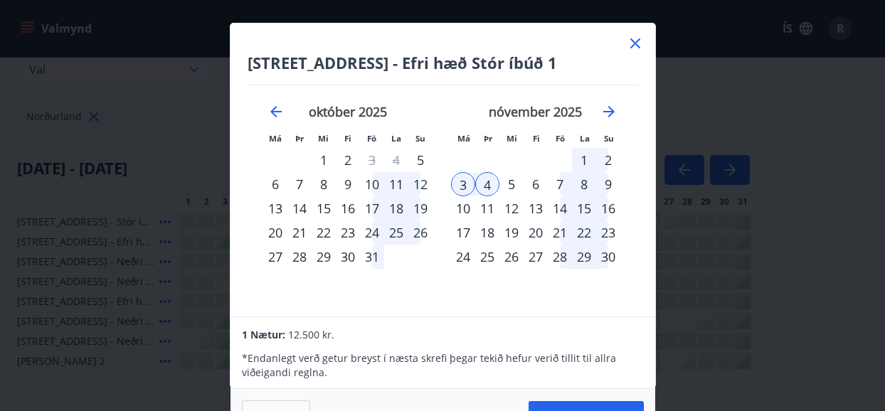
click at [371, 255] on div "31" at bounding box center [372, 257] width 24 height 24
drag, startPoint x: 482, startPoint y: 285, endPoint x: 441, endPoint y: 260, distance: 48.2
click at [442, 260] on div "[DATE] 1 2 3 4 5 6 7 8 9 10 11 12 13 14 15 16 17 18 19 20 21 22 23 24 25 26 27 …" at bounding box center [536, 201] width 188 height 233
click at [487, 187] on div "4" at bounding box center [487, 184] width 24 height 24
click at [467, 187] on div "3" at bounding box center [463, 184] width 24 height 24
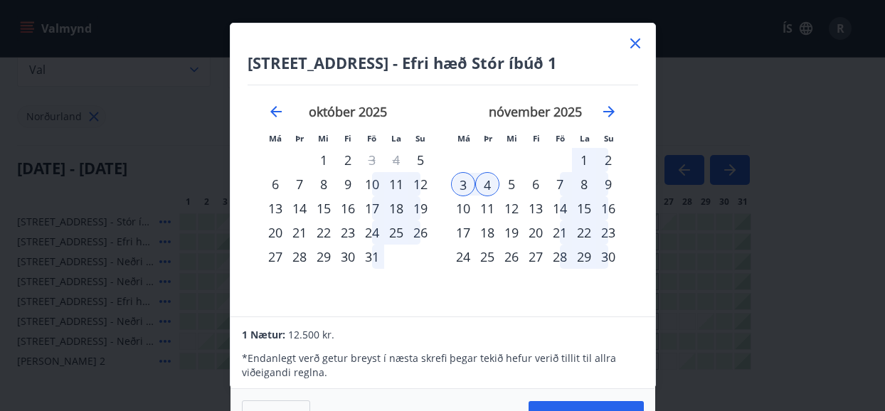
click at [634, 42] on icon at bounding box center [635, 43] width 10 height 10
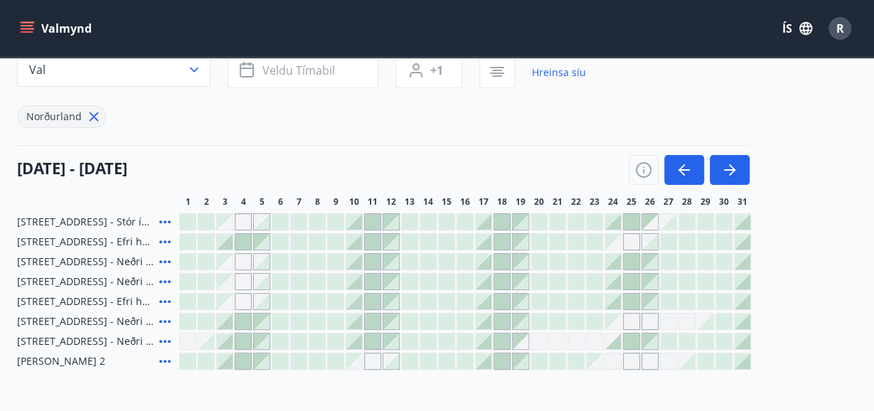
click at [353, 321] on div at bounding box center [354, 322] width 16 height 16
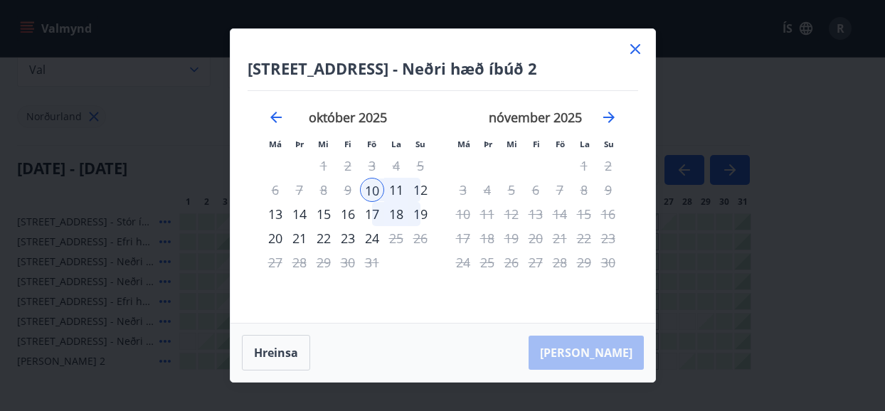
click at [393, 187] on div "11" at bounding box center [396, 190] width 24 height 24
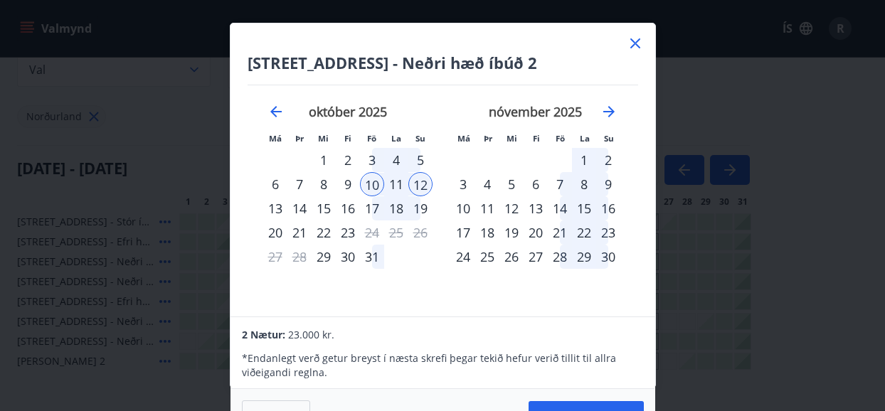
click at [277, 208] on div "13" at bounding box center [275, 208] width 24 height 24
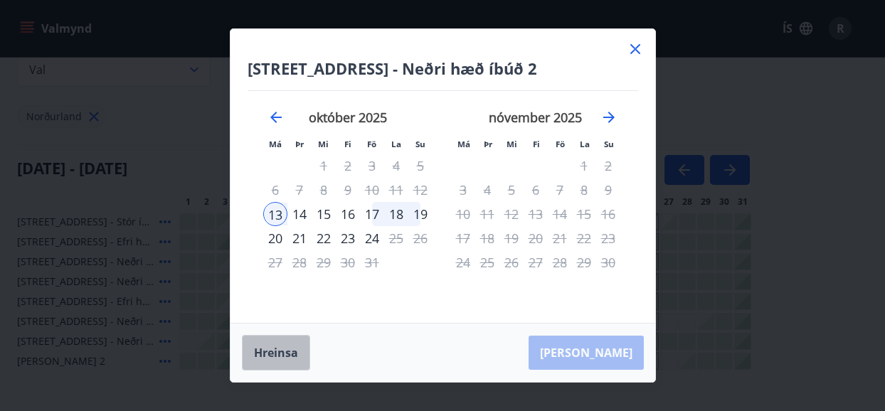
click at [275, 348] on button "Hreinsa" at bounding box center [276, 353] width 68 height 36
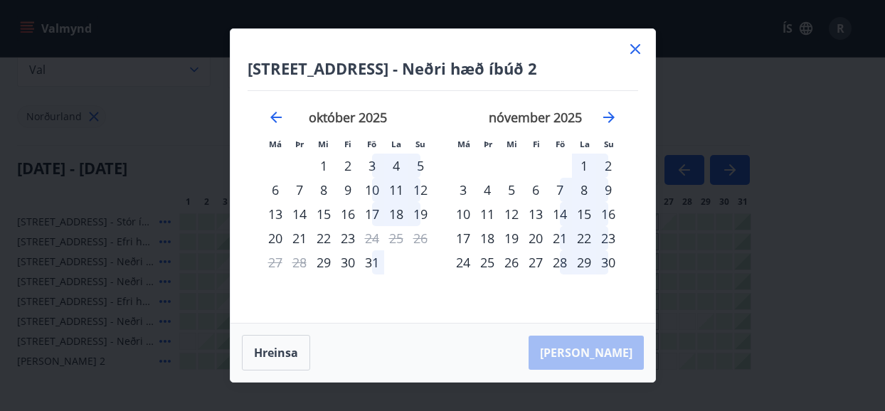
click at [397, 166] on div "4" at bounding box center [396, 166] width 24 height 24
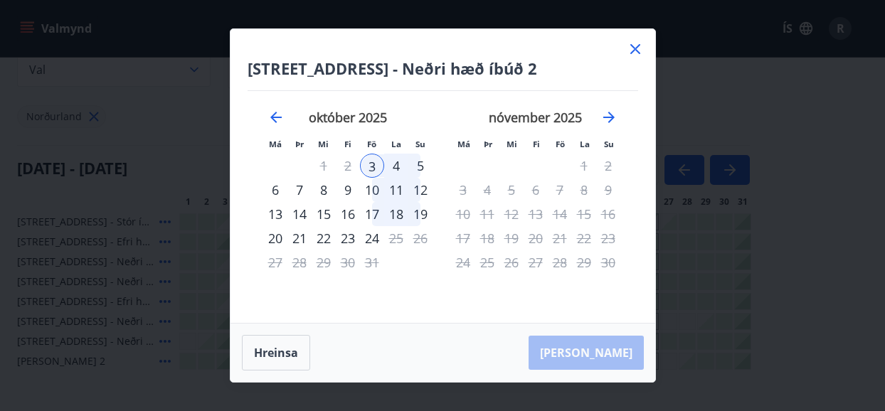
click at [272, 193] on div "6" at bounding box center [275, 190] width 24 height 24
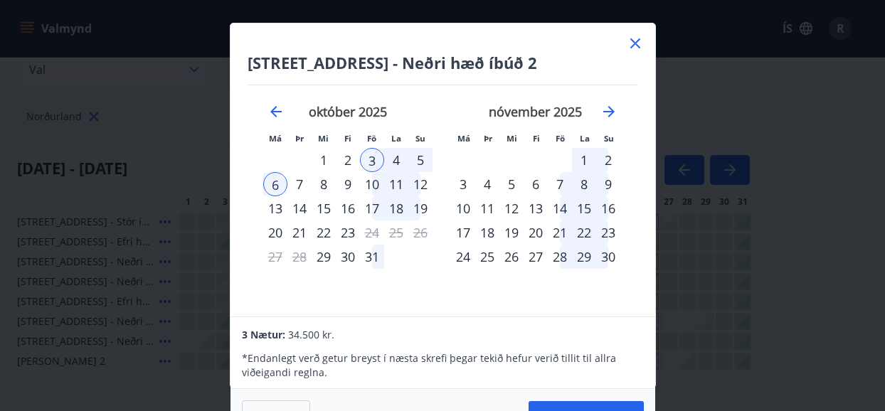
click at [636, 40] on icon at bounding box center [635, 43] width 17 height 17
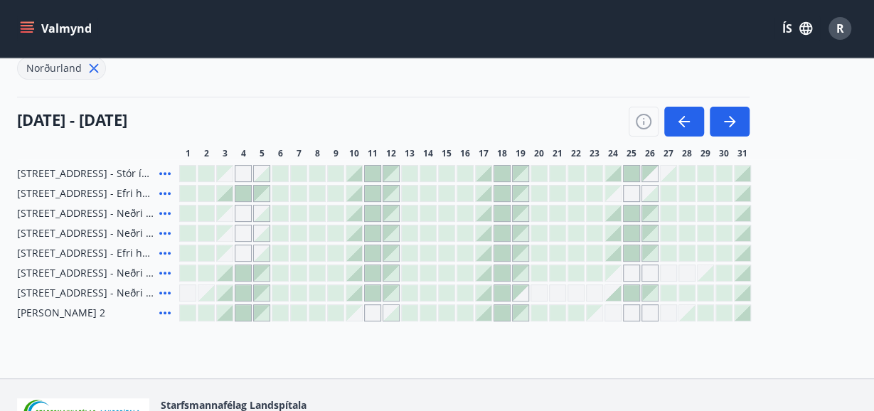
scroll to position [139, 0]
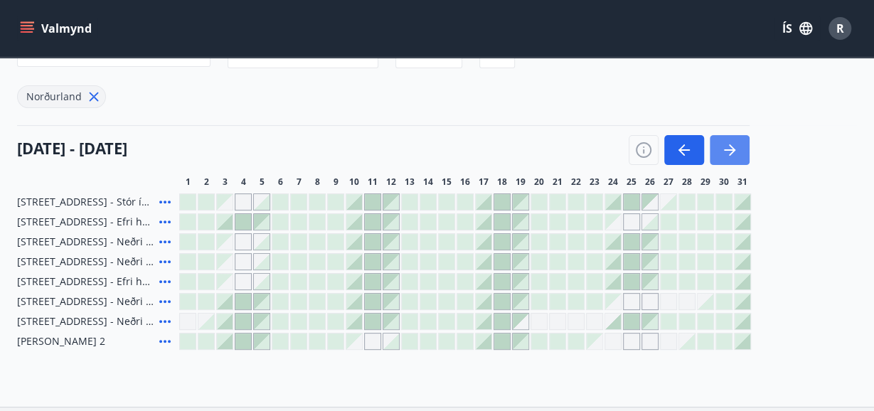
click at [733, 149] on icon "button" at bounding box center [732, 149] width 6 height 11
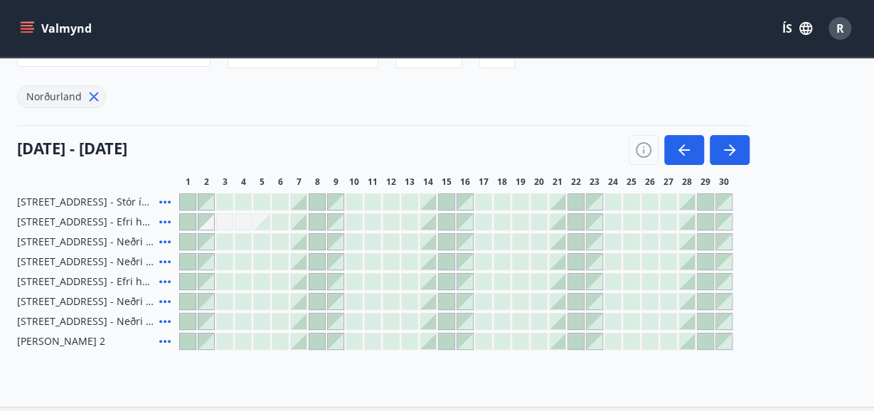
click at [410, 277] on div at bounding box center [410, 282] width 16 height 16
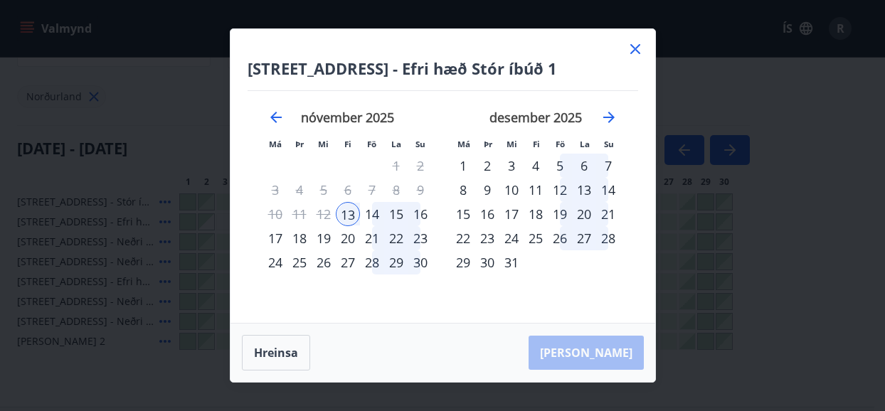
click at [376, 214] on div "14" at bounding box center [372, 214] width 24 height 24
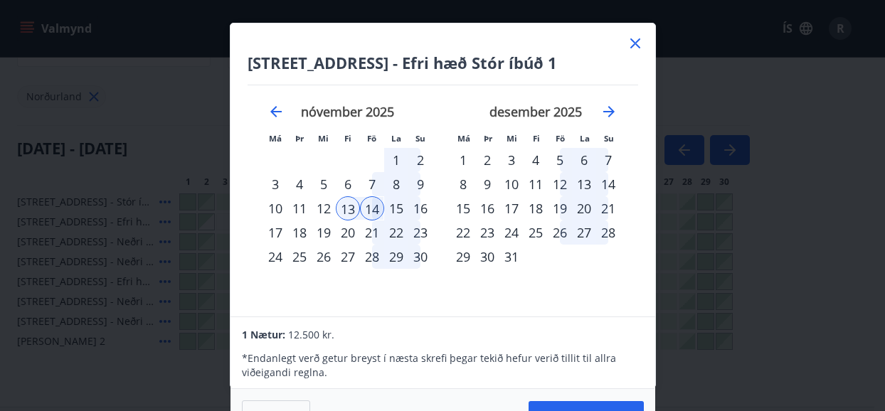
click at [348, 208] on div "13" at bounding box center [348, 208] width 24 height 24
click at [405, 205] on div "15" at bounding box center [396, 208] width 24 height 24
click at [375, 208] on div "14" at bounding box center [372, 208] width 24 height 24
click at [277, 231] on div "17" at bounding box center [275, 232] width 24 height 24
click at [637, 44] on icon at bounding box center [635, 43] width 17 height 17
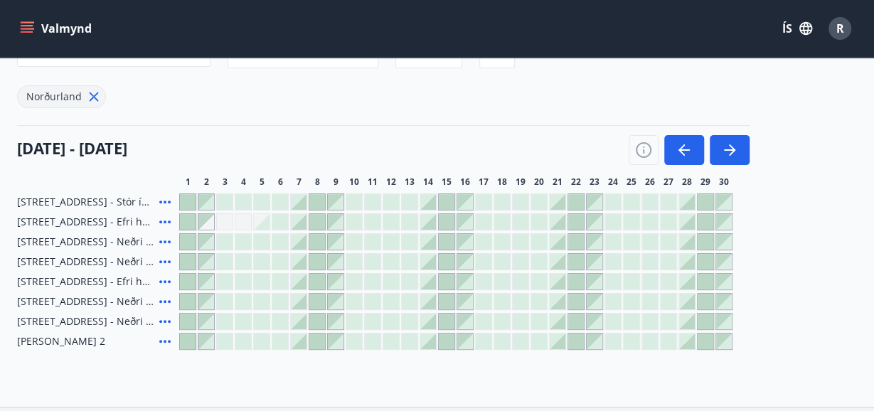
click at [225, 217] on div "Gráir dagar eru ekki bókanlegir" at bounding box center [224, 221] width 17 height 17
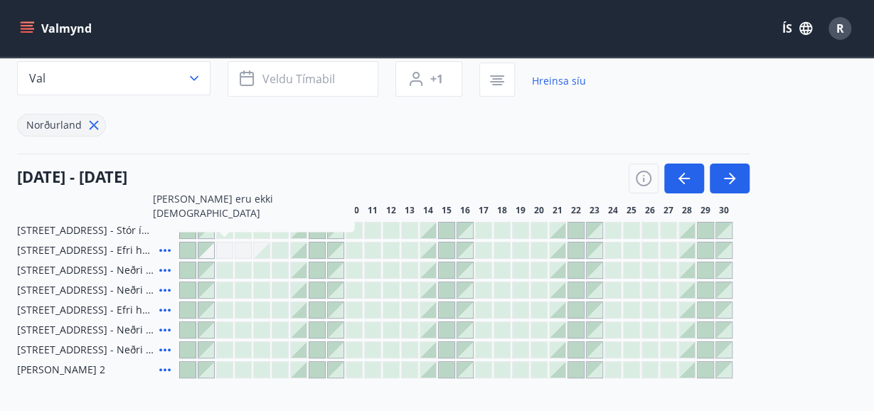
scroll to position [0, 0]
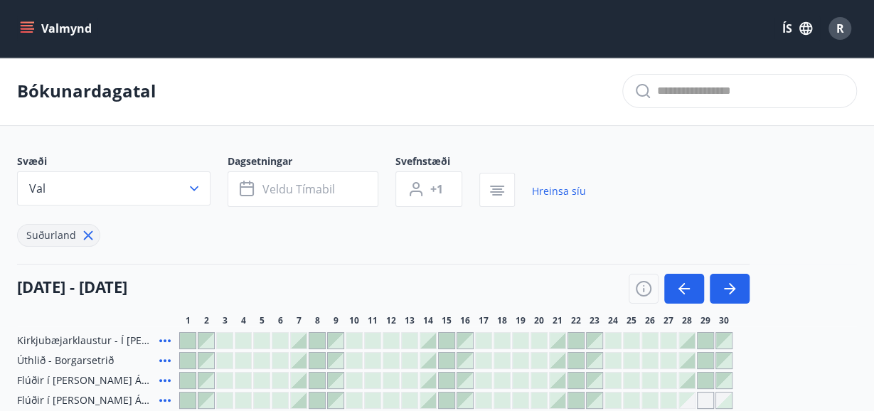
scroll to position [62, 0]
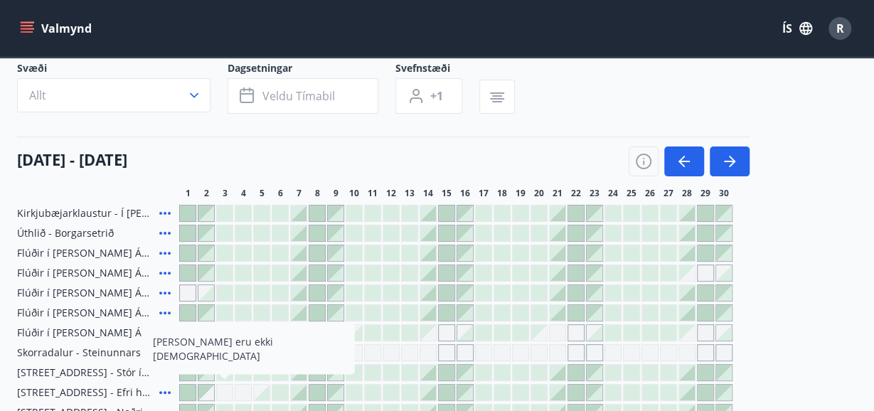
scroll to position [17, 0]
